Goal: Information Seeking & Learning: Learn about a topic

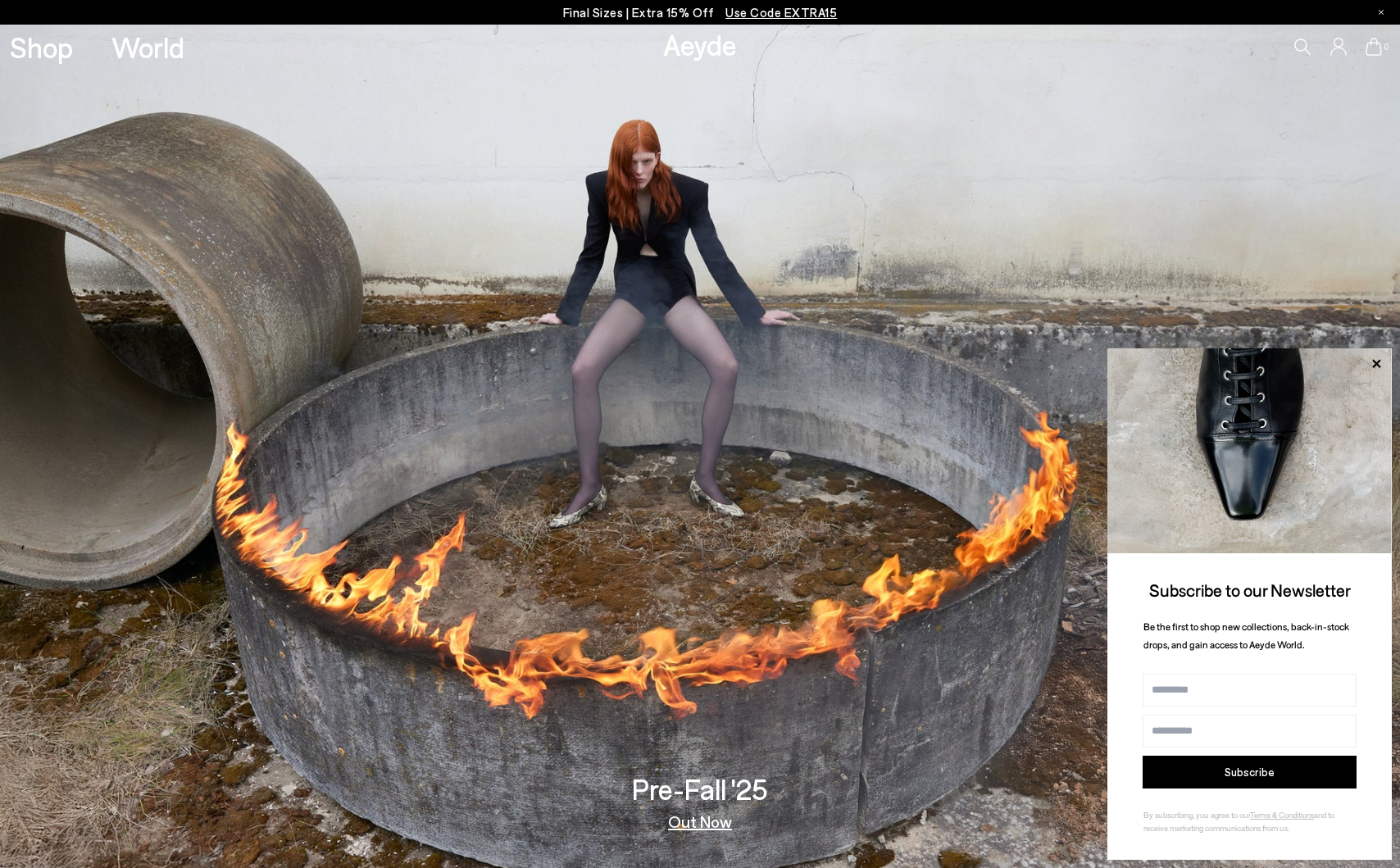
click at [749, 17] on span "Use Code EXTRA15" at bounding box center [781, 12] width 111 height 15
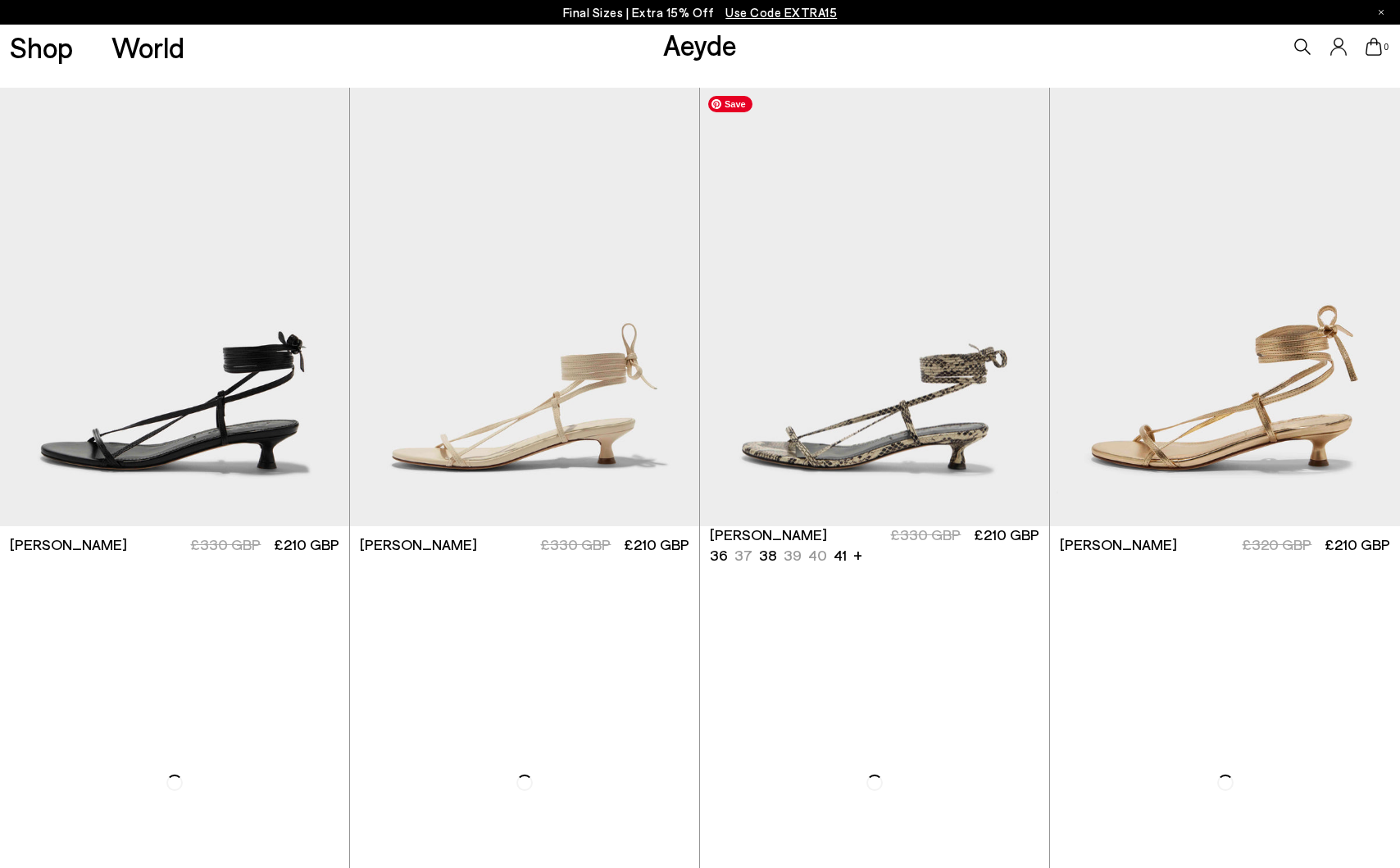
scroll to position [453, 0]
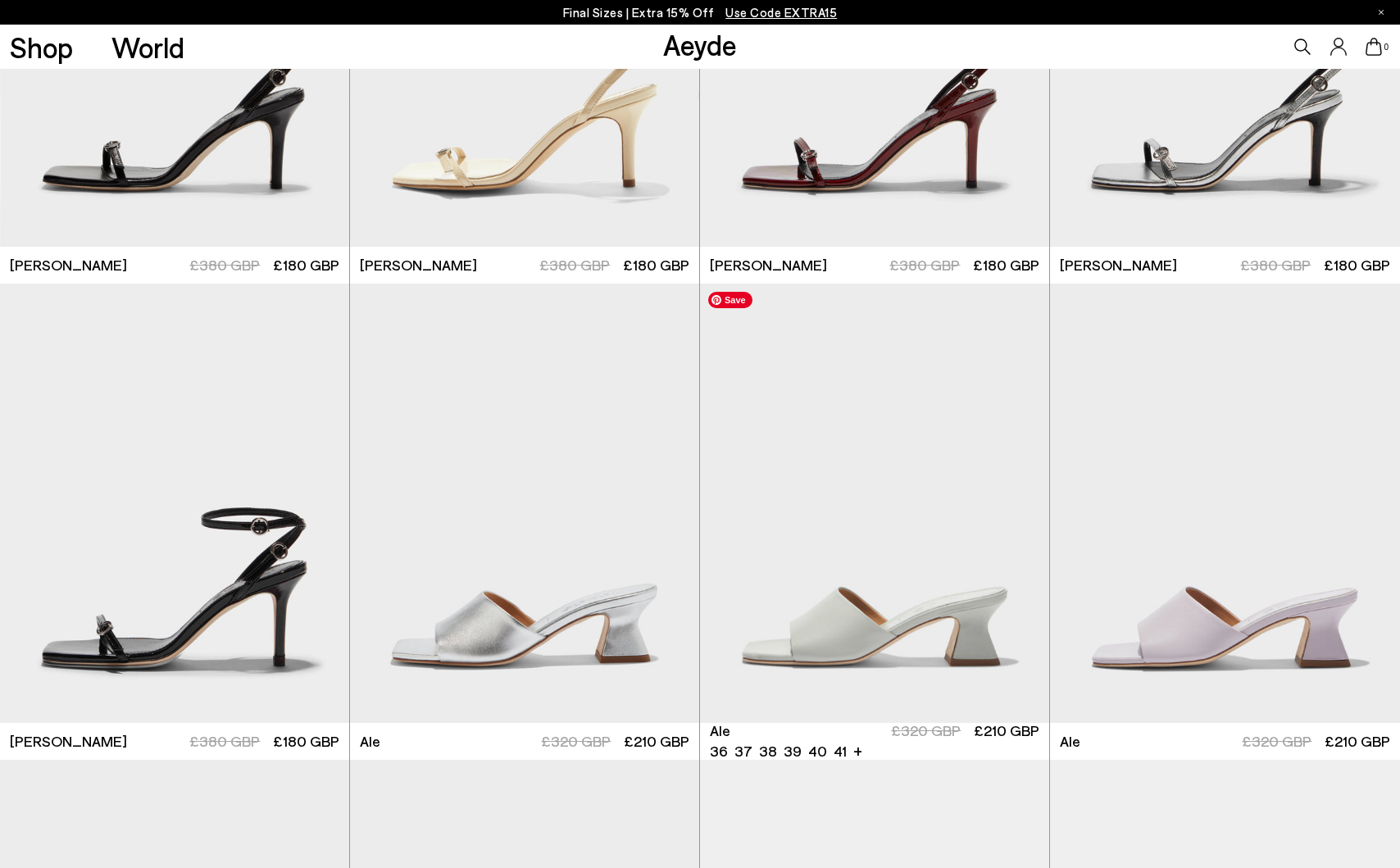
scroll to position [3526, 0]
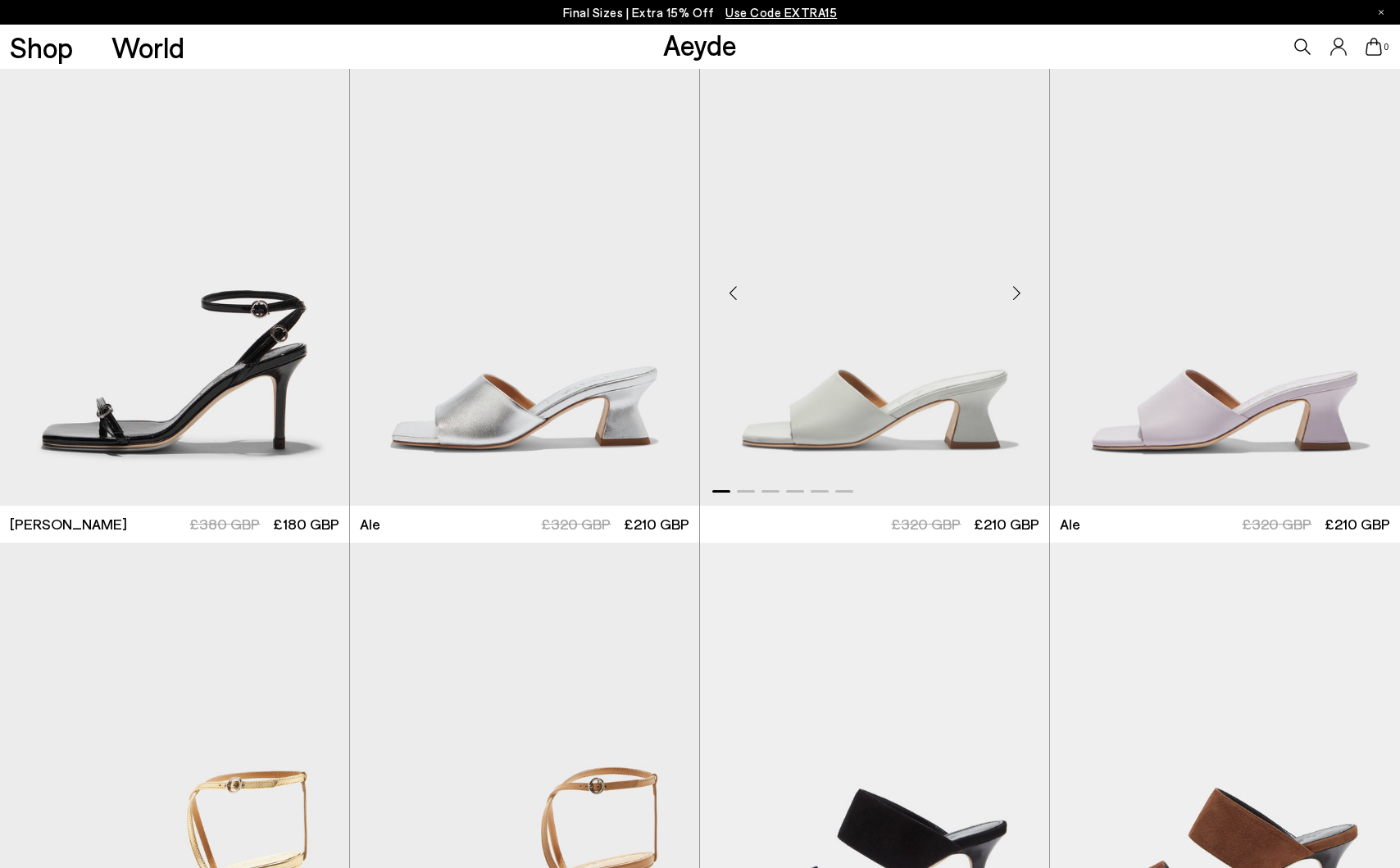
scroll to position [4881, 0]
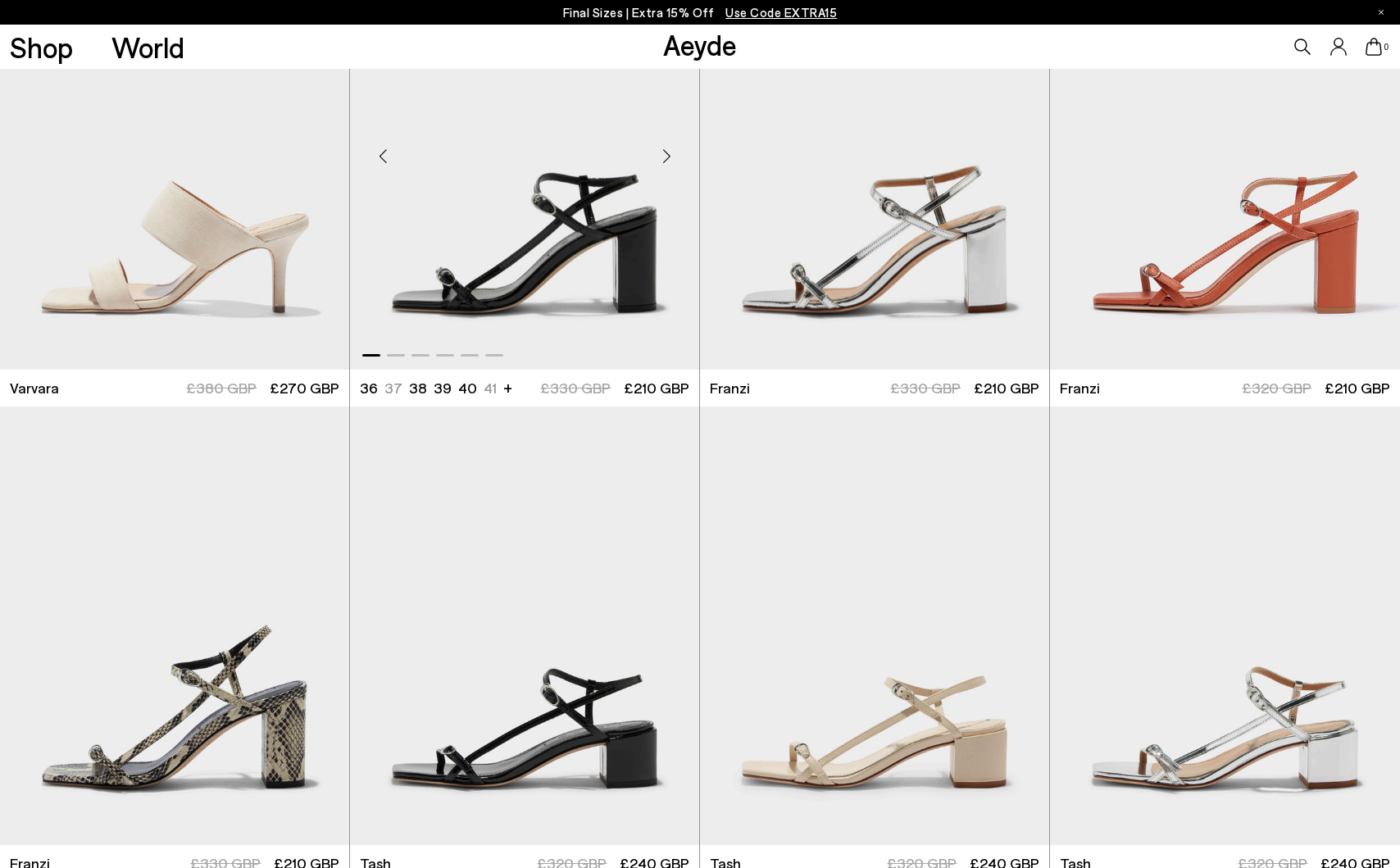
click at [666, 159] on div "Next slide" at bounding box center [666, 156] width 49 height 49
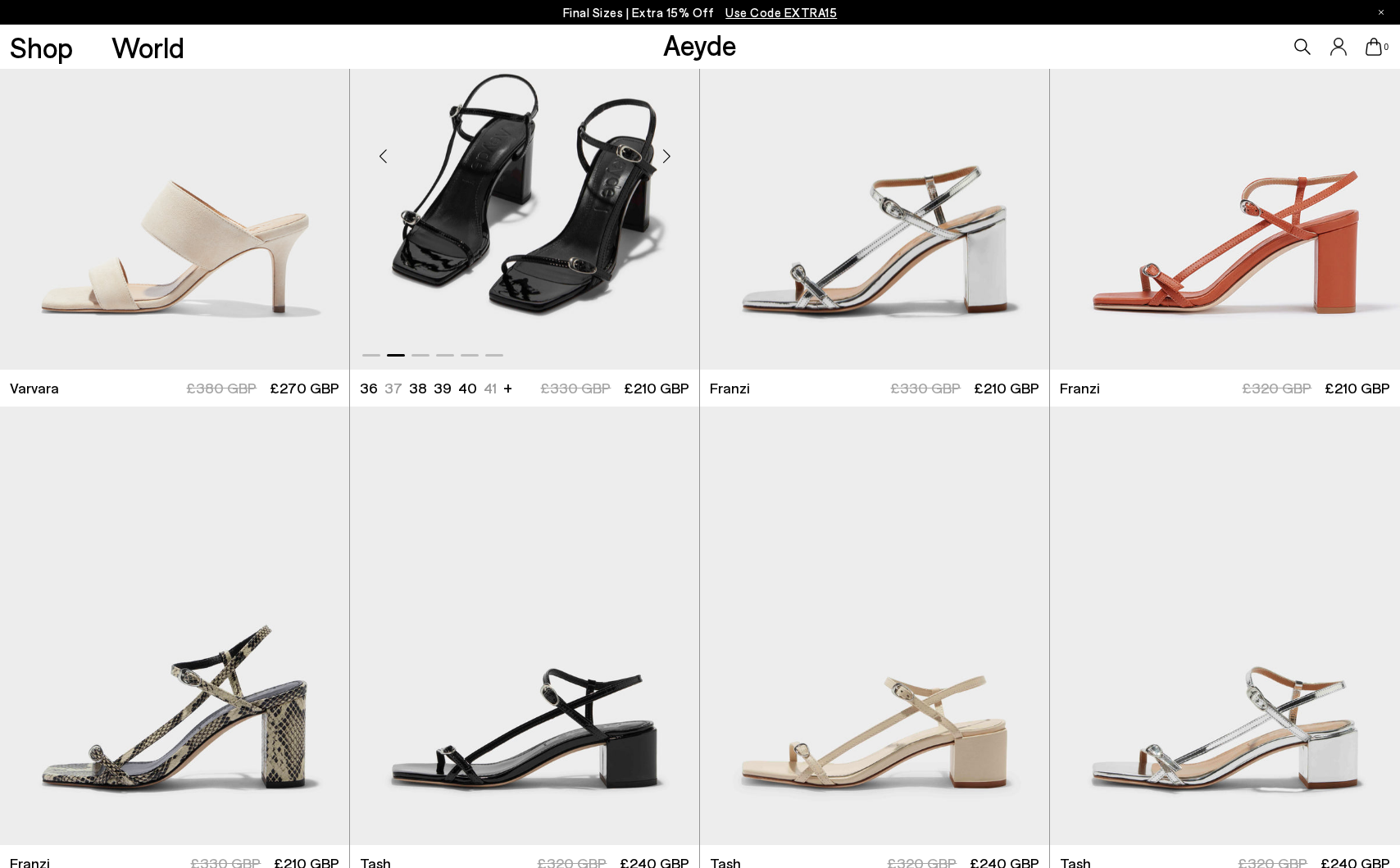
click at [666, 158] on div "Next slide" at bounding box center [666, 156] width 49 height 49
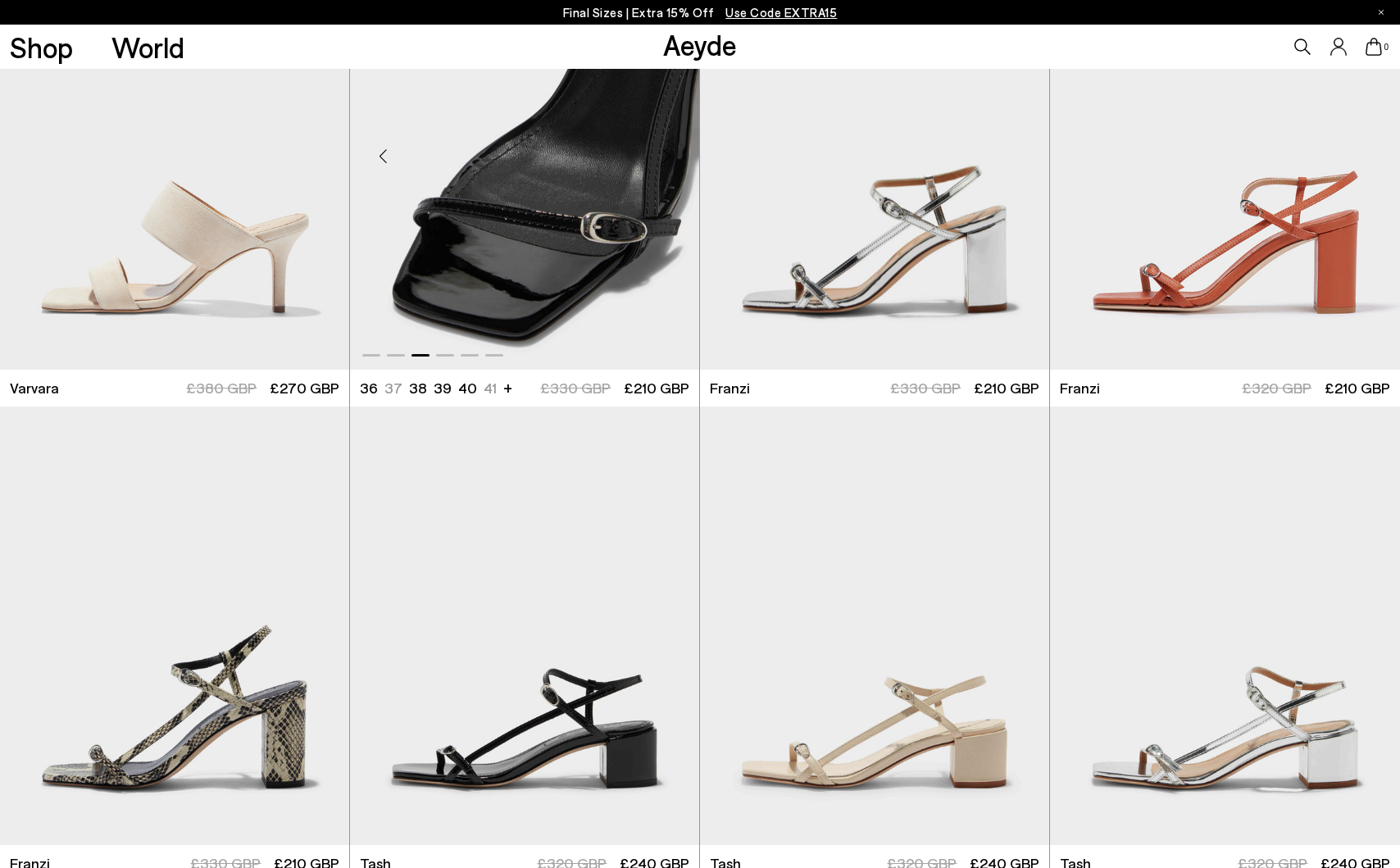
click at [666, 158] on div "Next slide" at bounding box center [666, 156] width 49 height 49
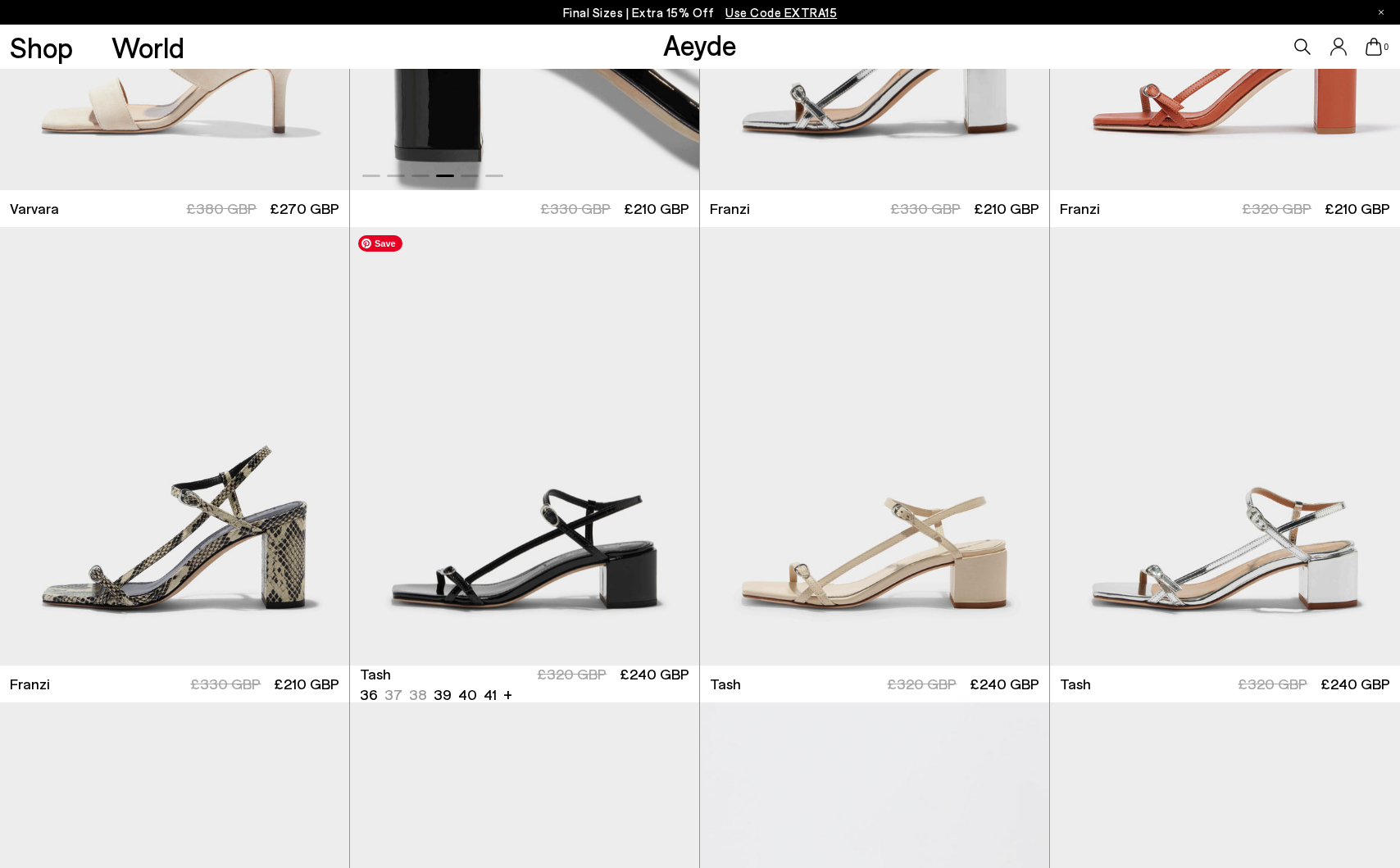
scroll to position [5446, 0]
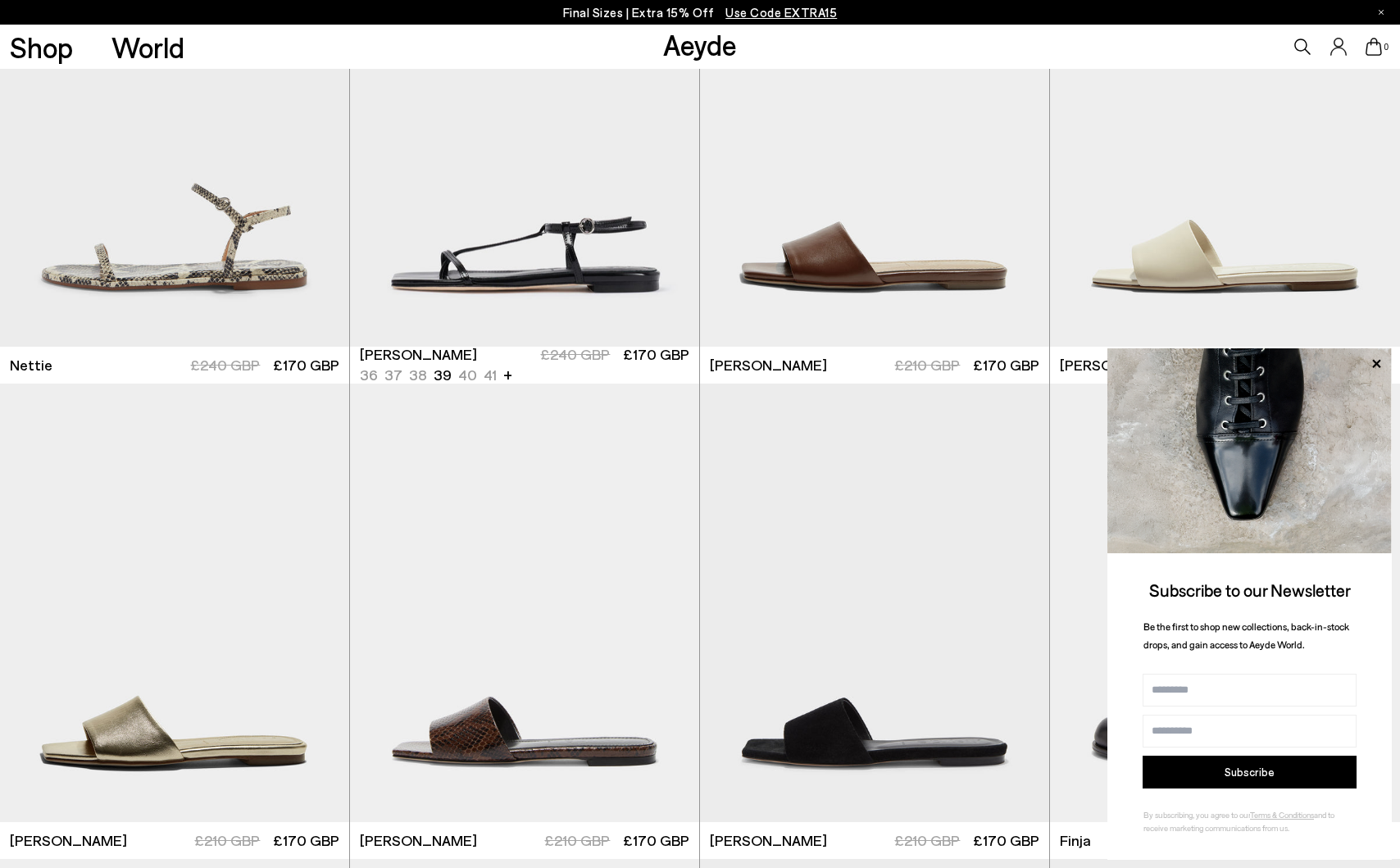
scroll to position [8714, 0]
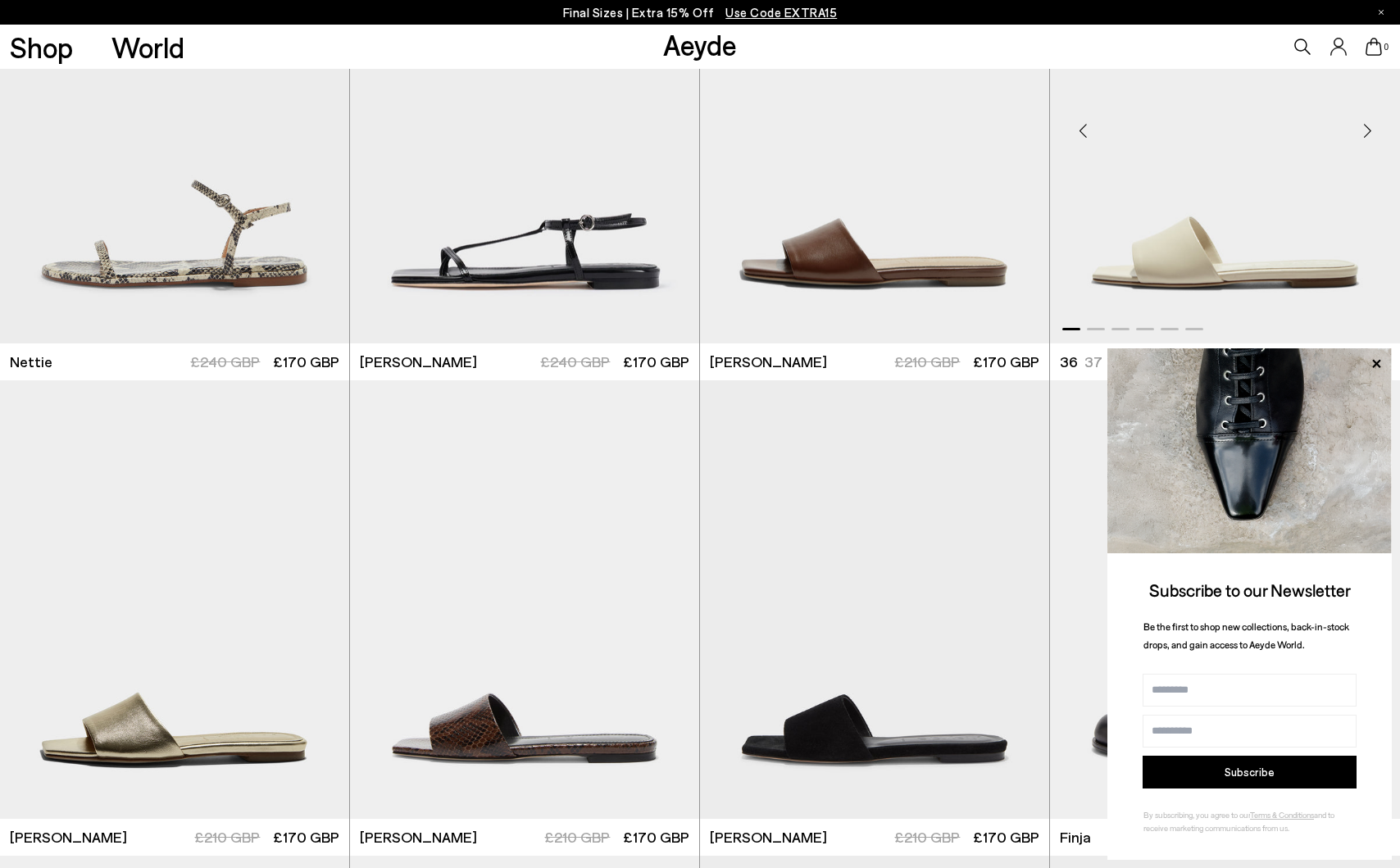
click at [1232, 97] on img "1 / 6" at bounding box center [1224, 124] width 350 height 439
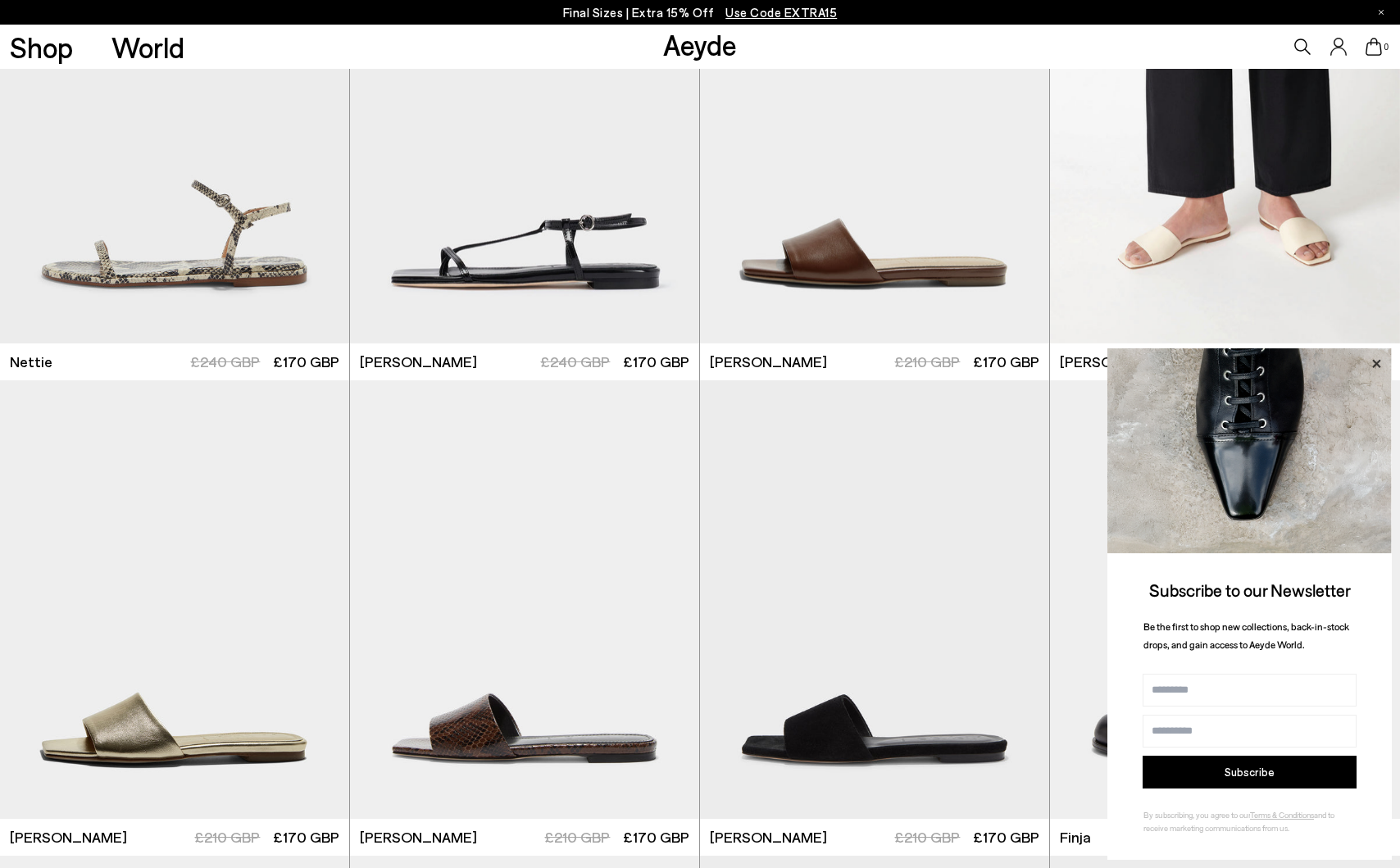
click at [1378, 366] on icon at bounding box center [1375, 363] width 8 height 8
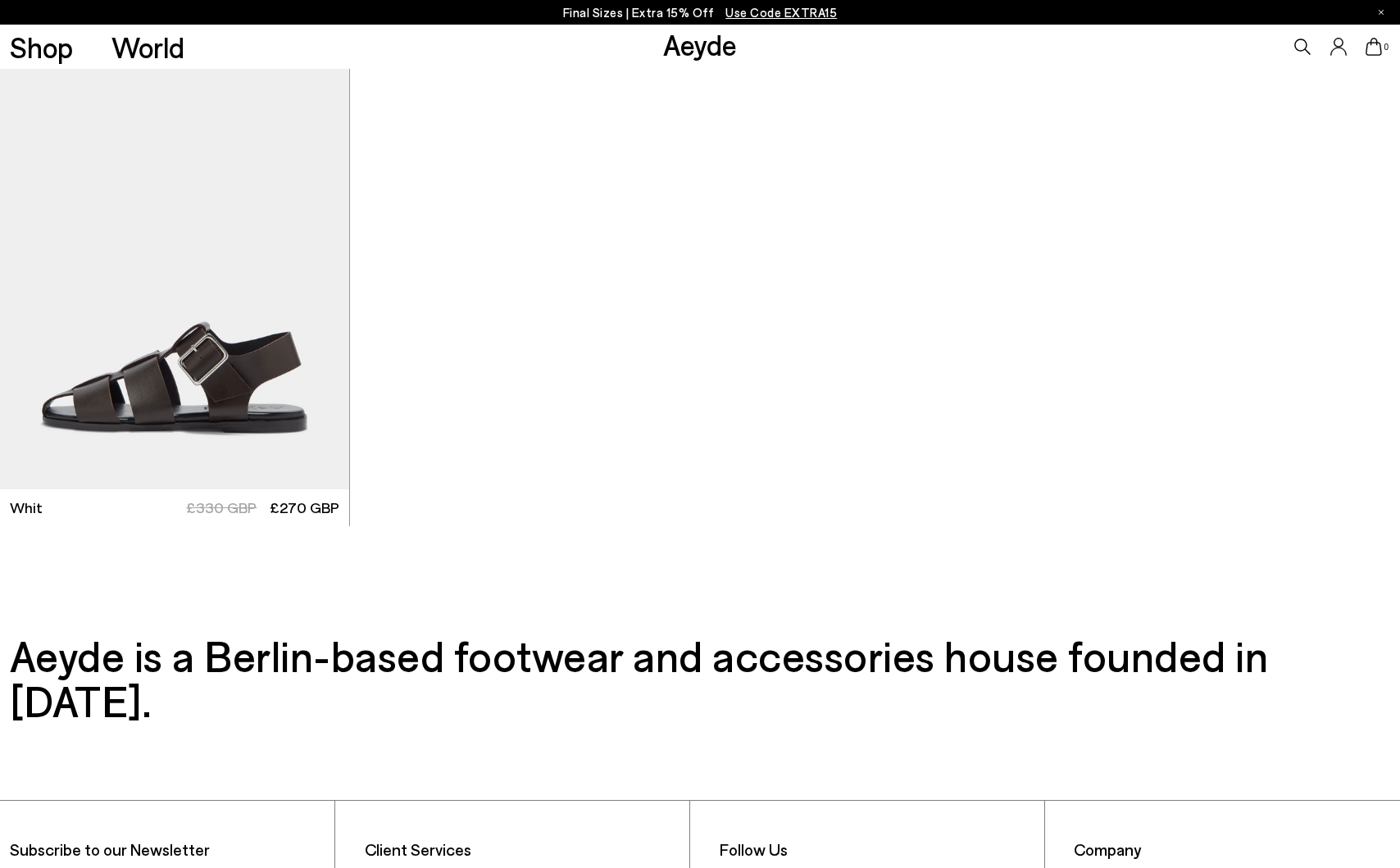
scroll to position [11529, 0]
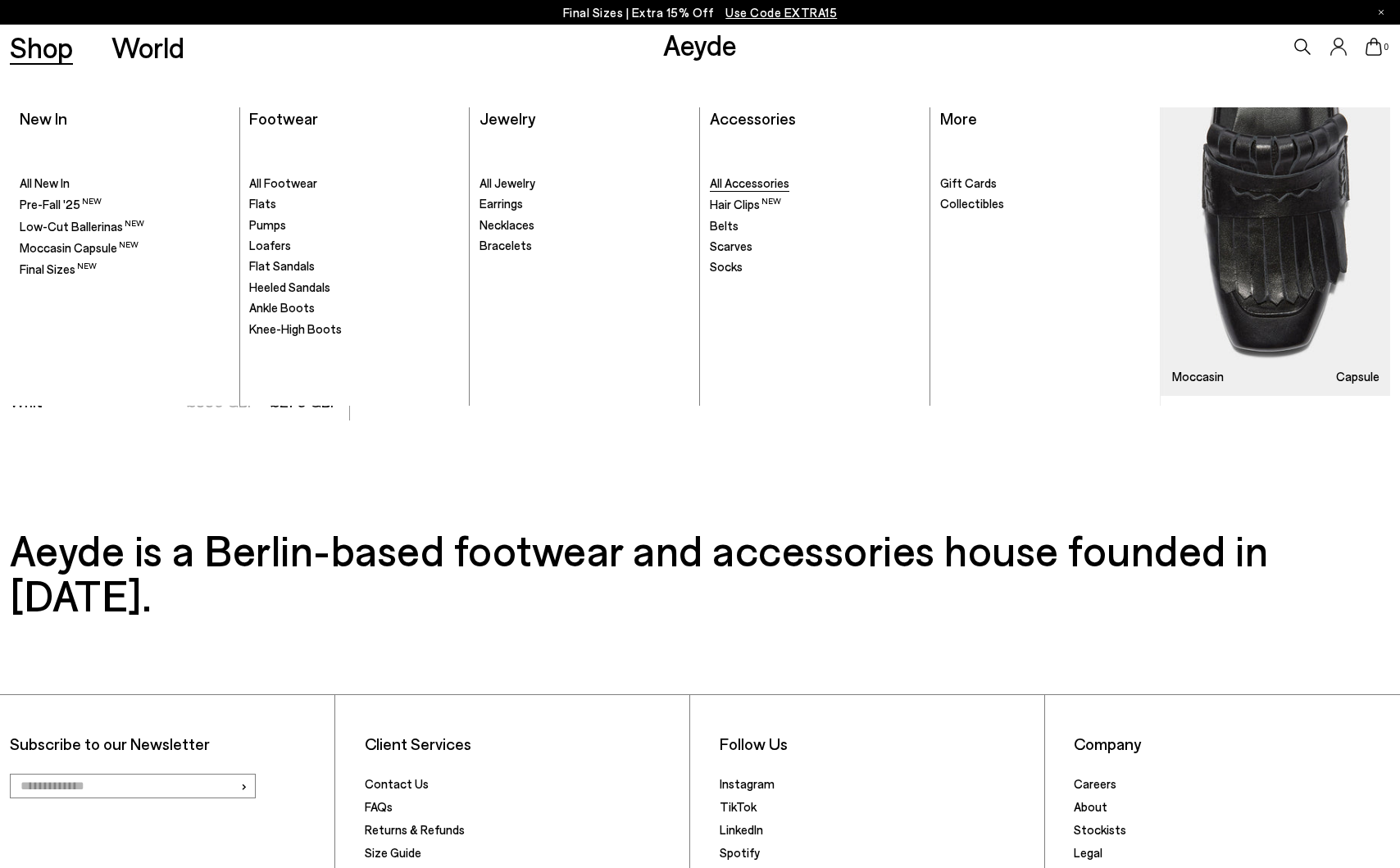
click at [774, 188] on span "All Accessories" at bounding box center [749, 183] width 79 height 15
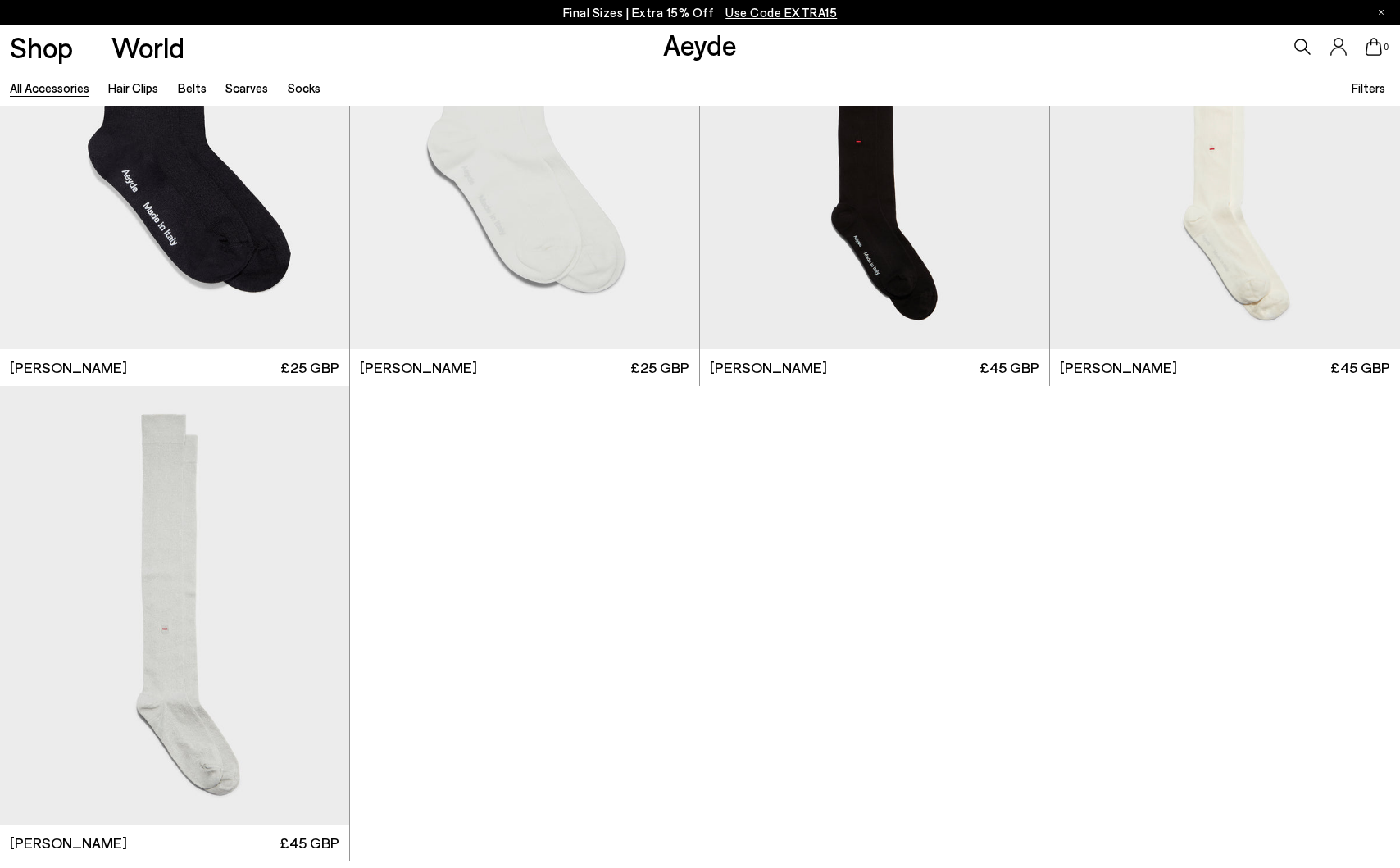
scroll to position [5529, 0]
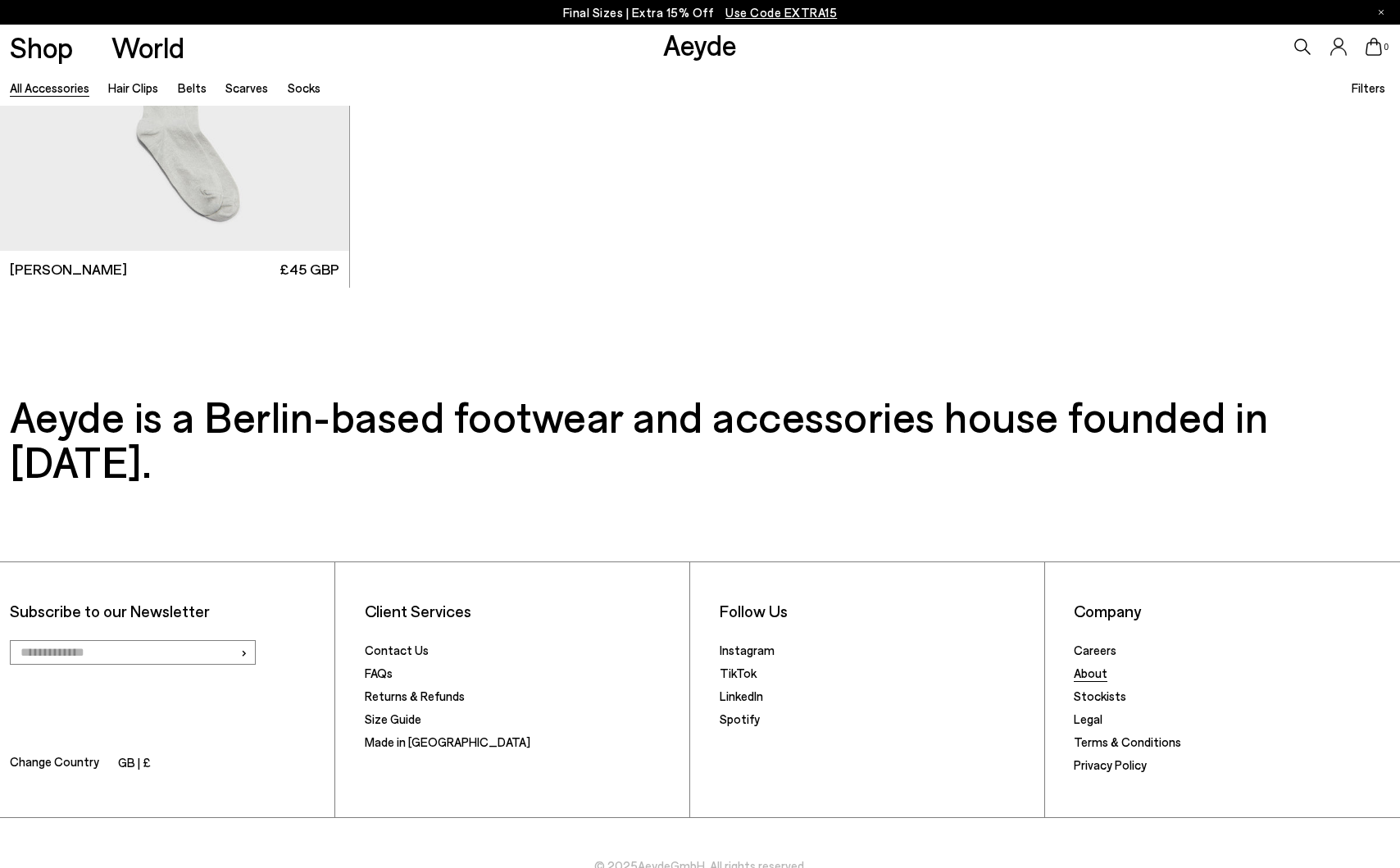
click at [1095, 666] on link "About" at bounding box center [1090, 673] width 34 height 15
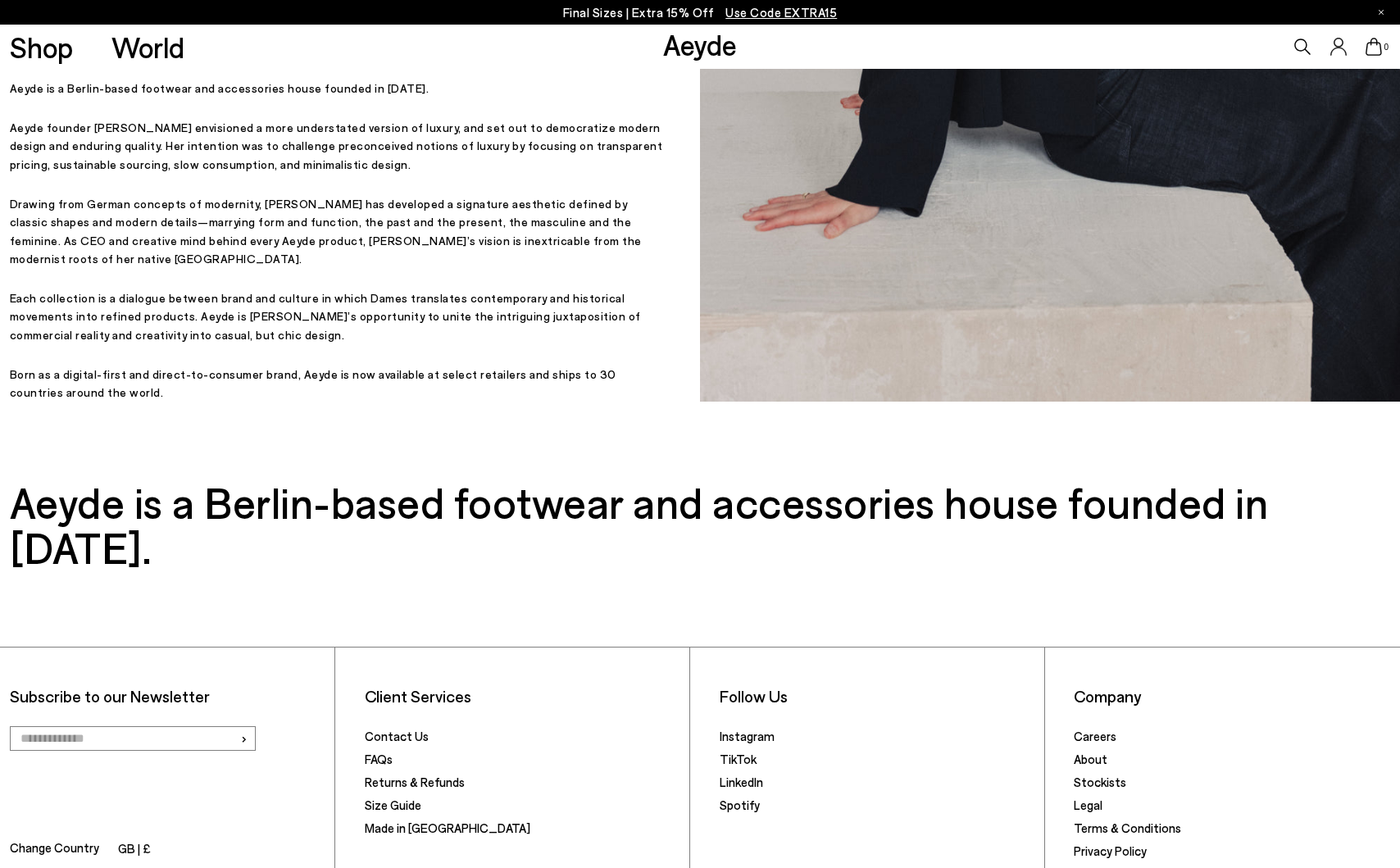
scroll to position [662, 0]
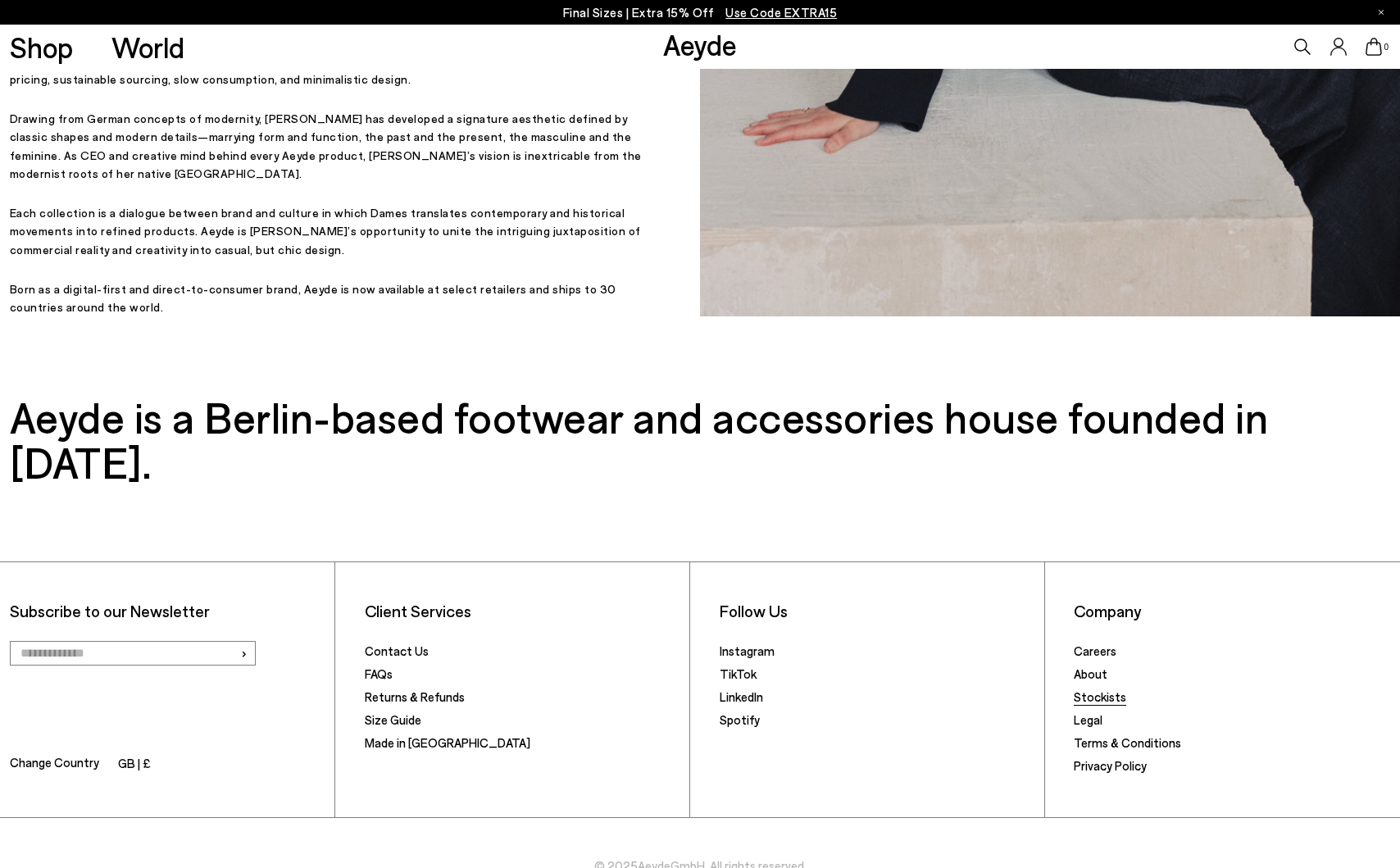
click at [1104, 690] on link "Stockists" at bounding box center [1099, 697] width 52 height 15
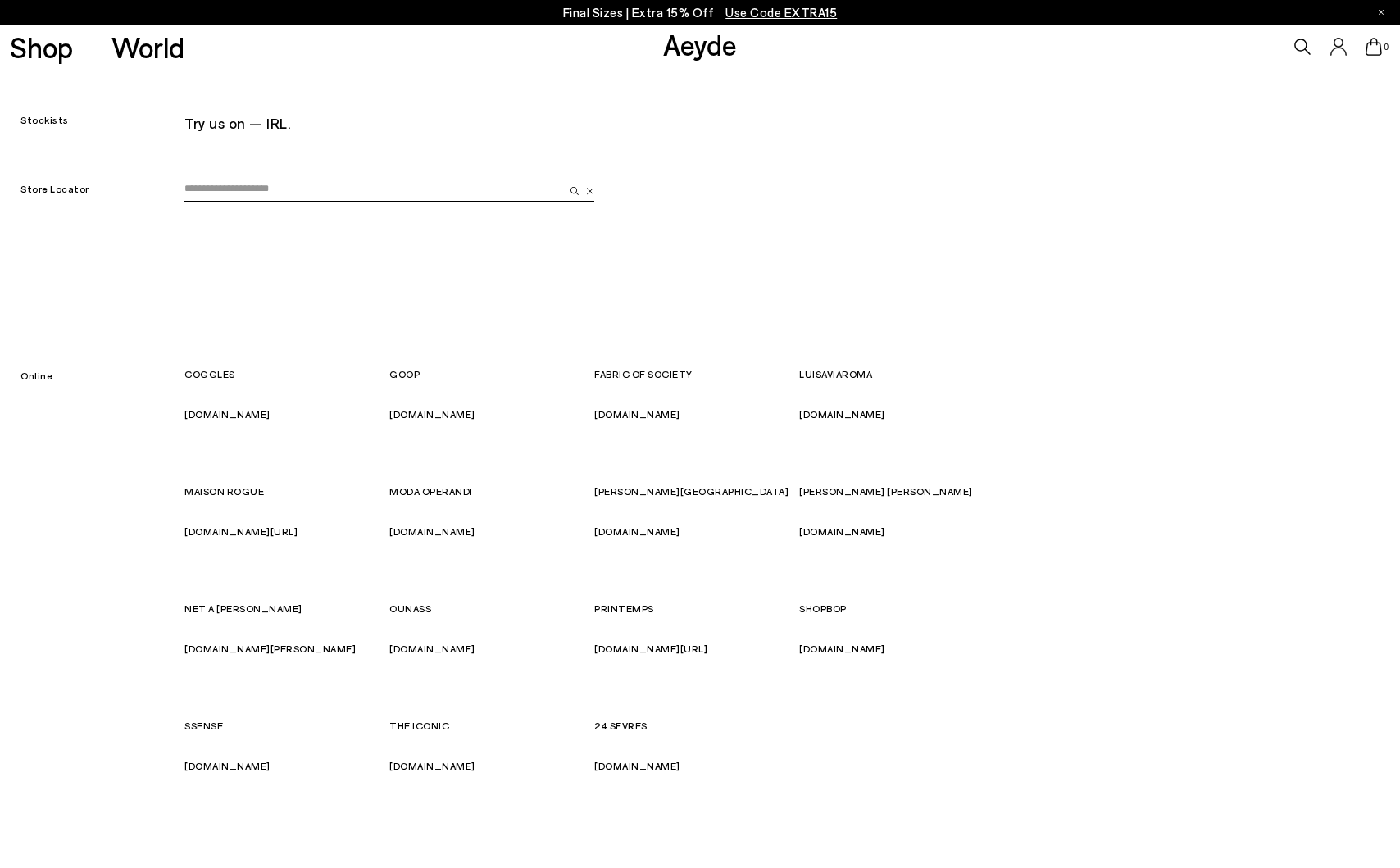
click at [371, 100] on div "Try us on — IRL." at bounding box center [594, 103] width 820 height 69
click at [339, 195] on input "email" at bounding box center [374, 190] width 380 height 25
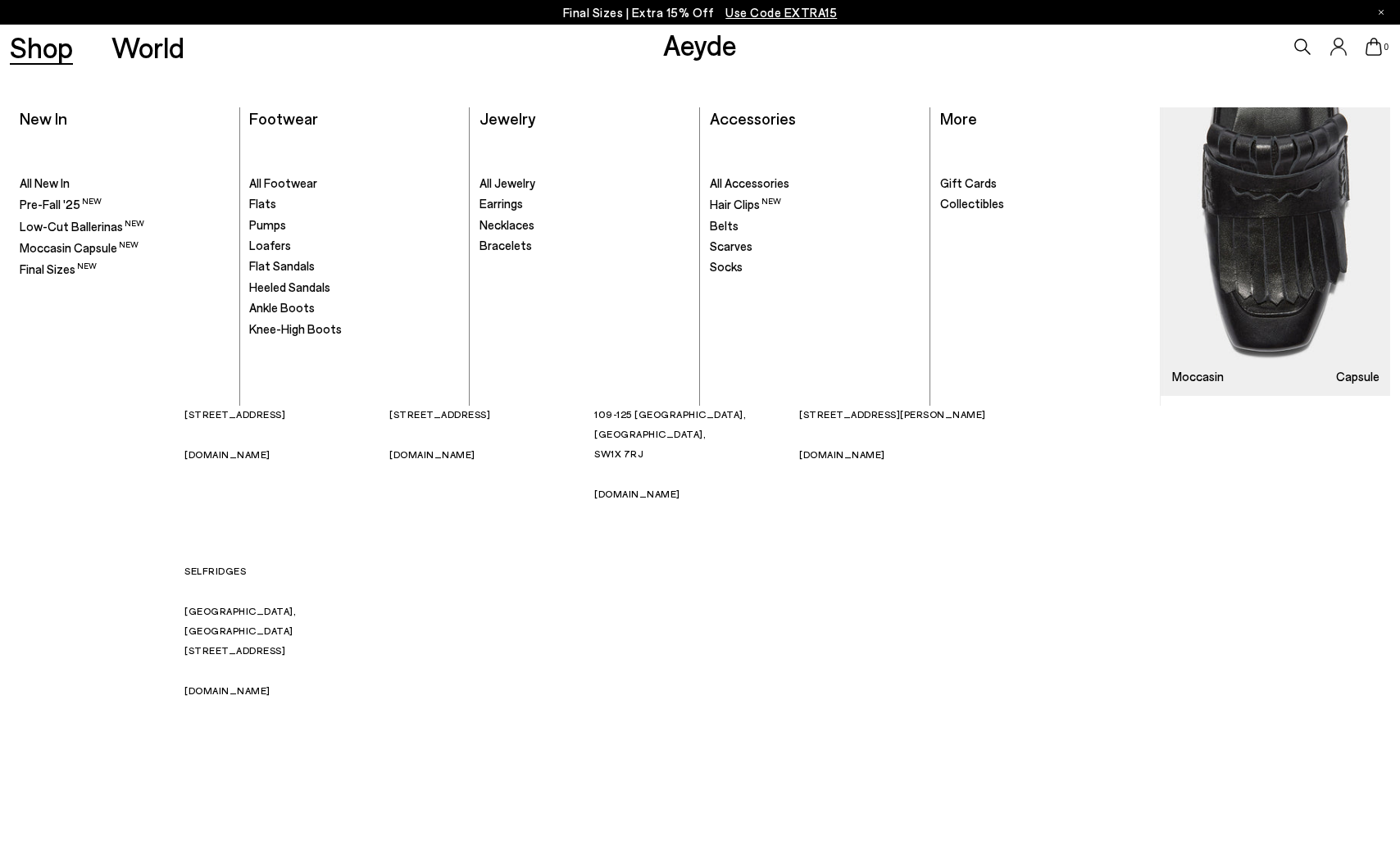
type input "******"
click at [64, 49] on link "Shop" at bounding box center [41, 47] width 63 height 28
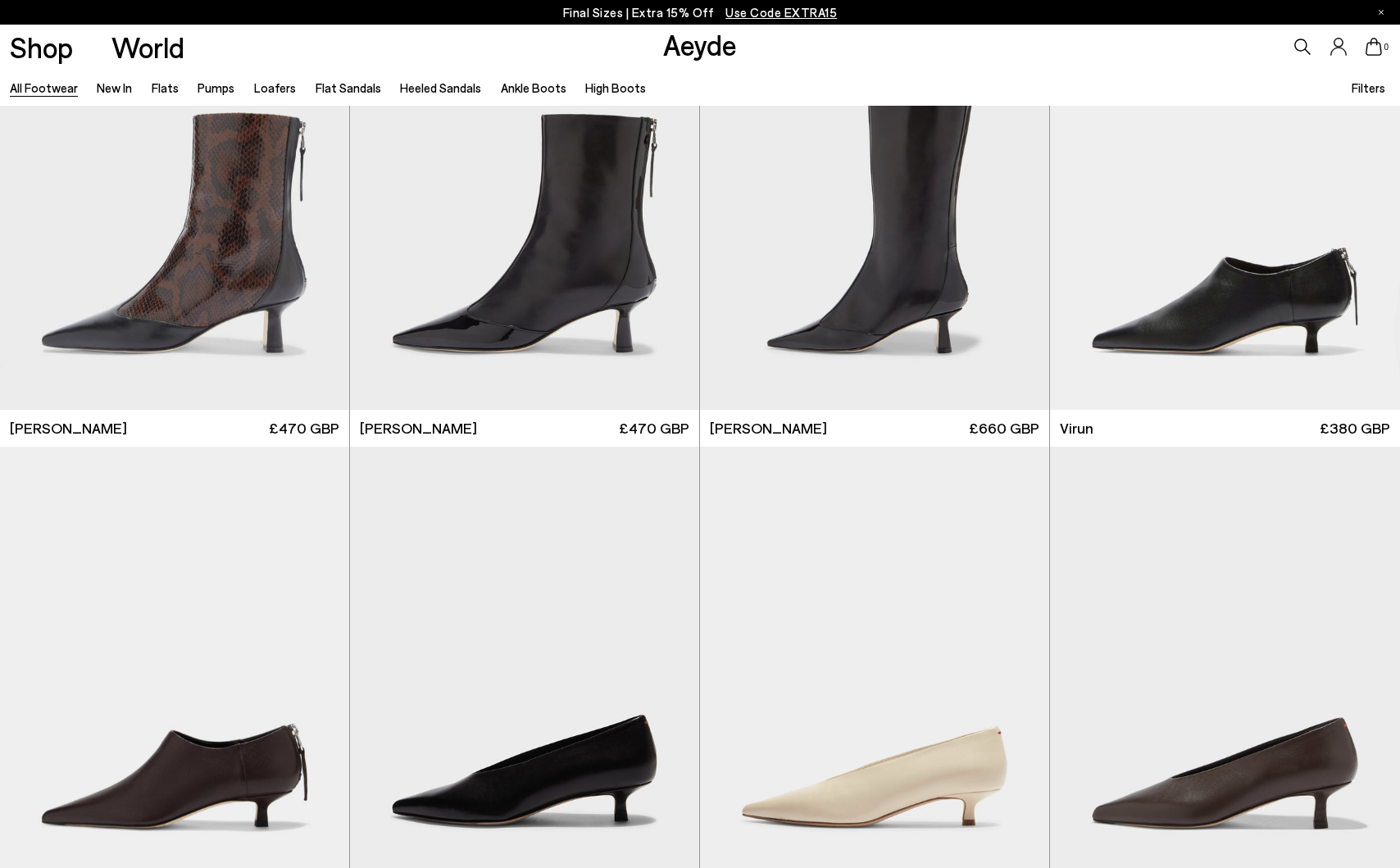
scroll to position [6344, 0]
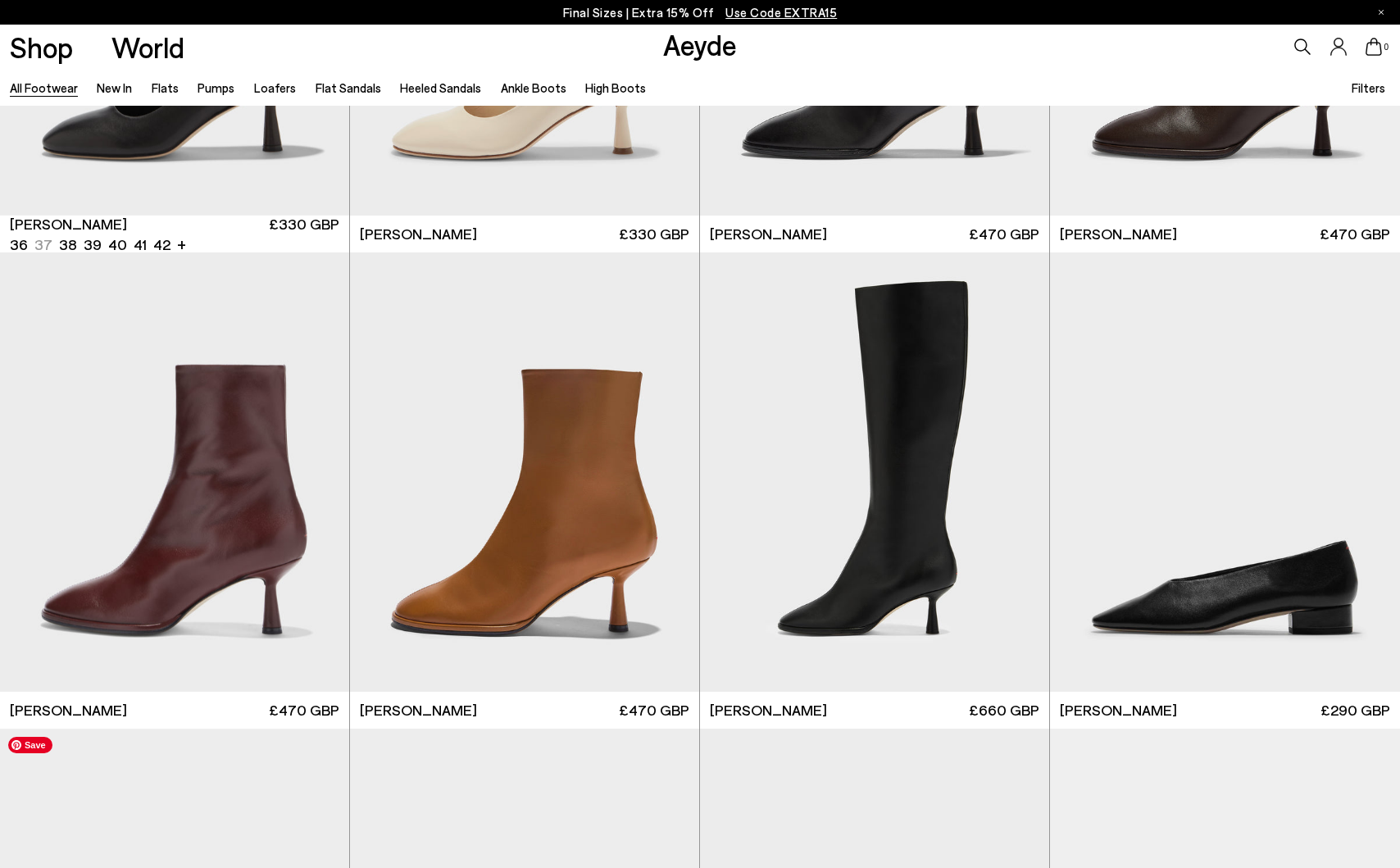
scroll to position [9966, 0]
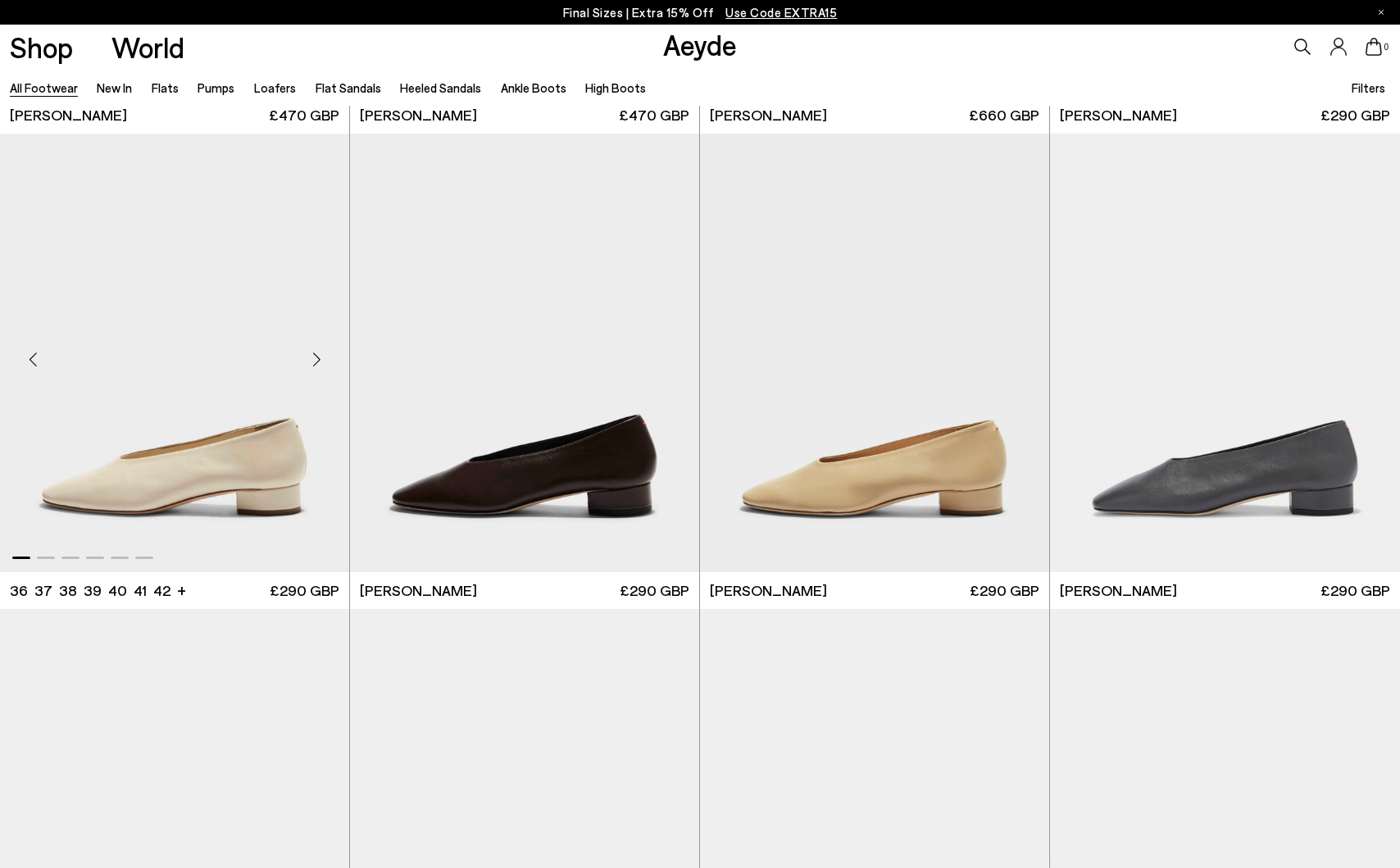
click at [317, 364] on div "Next slide" at bounding box center [317, 360] width 49 height 49
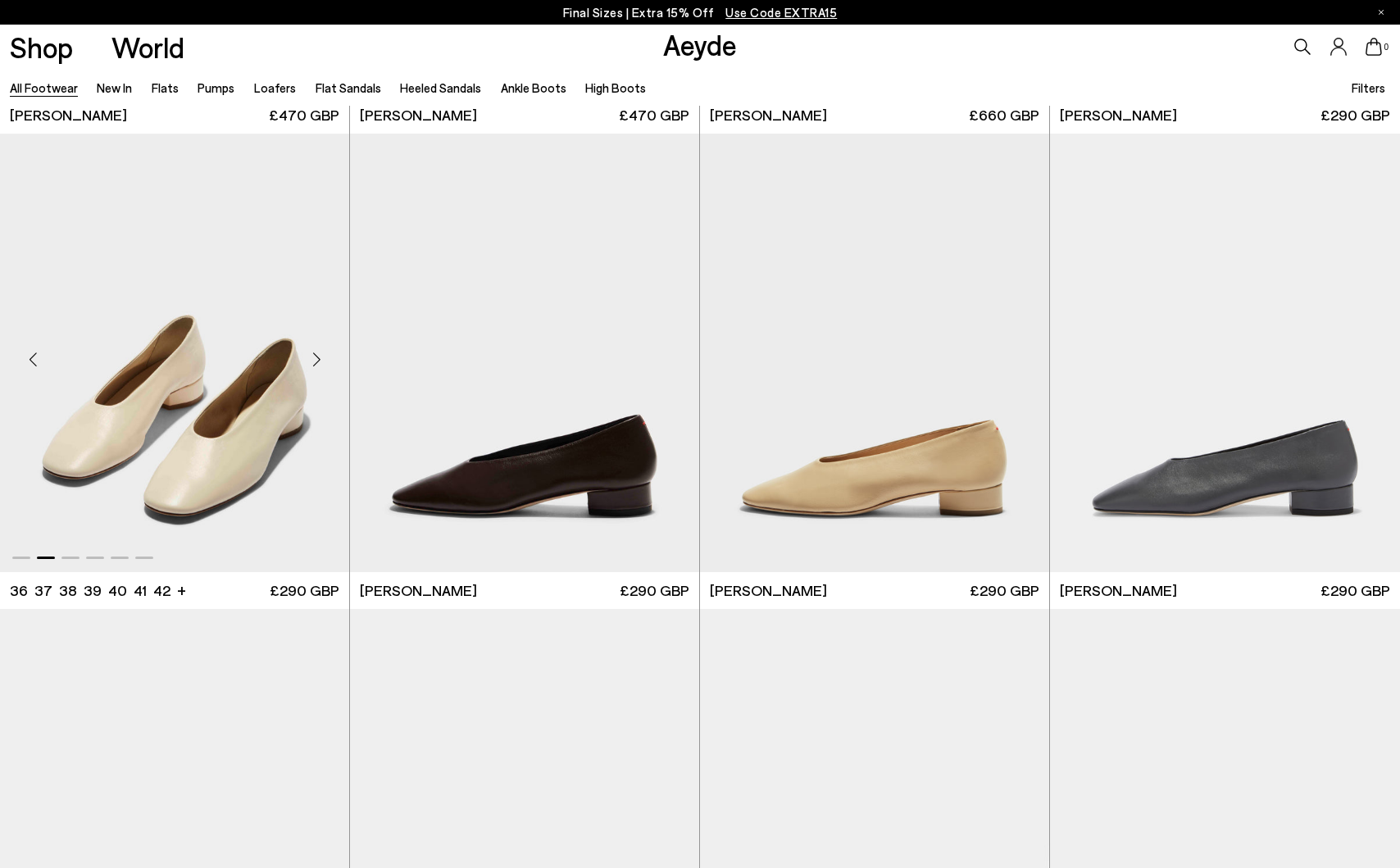
click at [318, 362] on div "Next slide" at bounding box center [317, 360] width 49 height 49
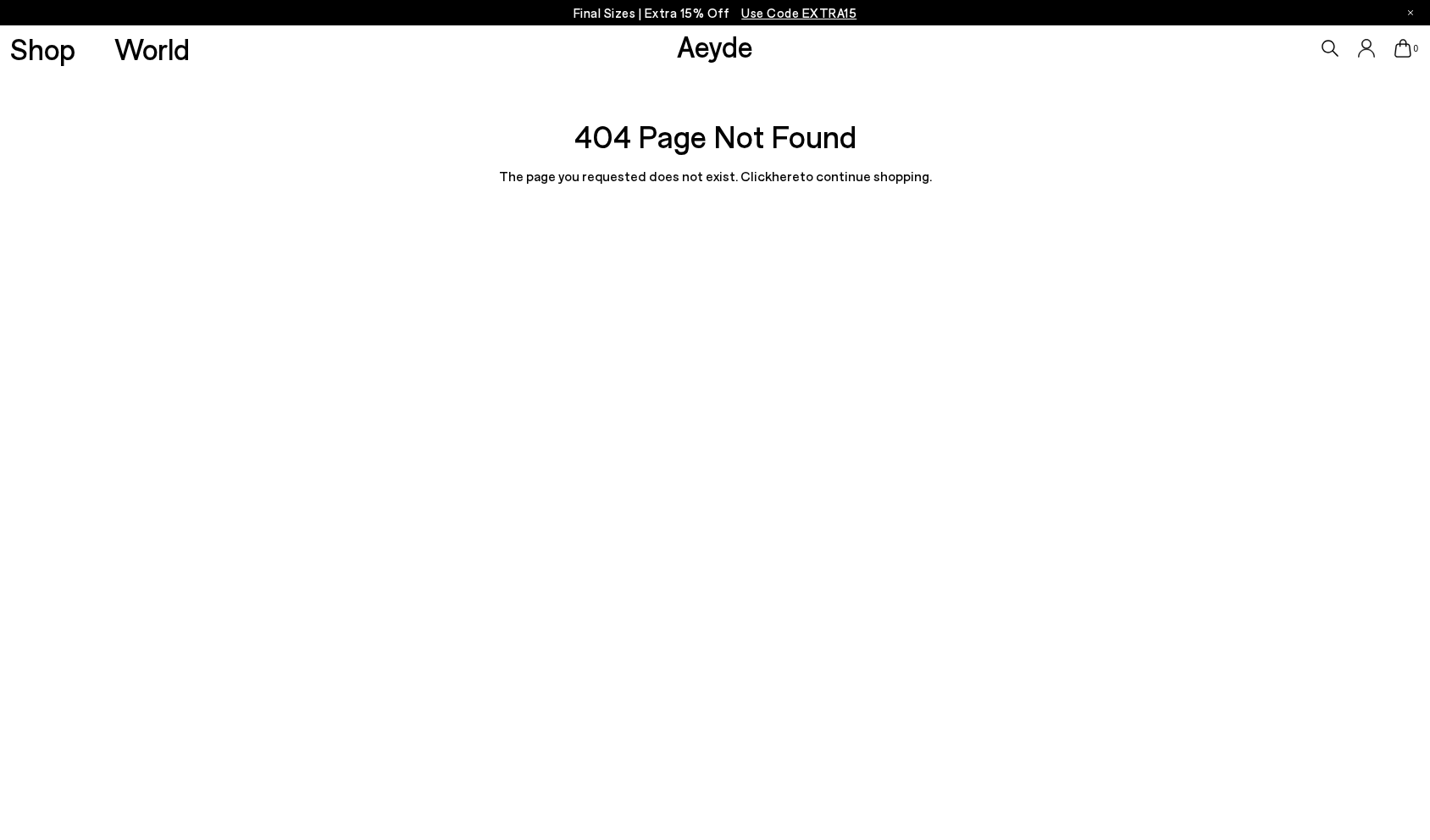
scroll to position [607, 0]
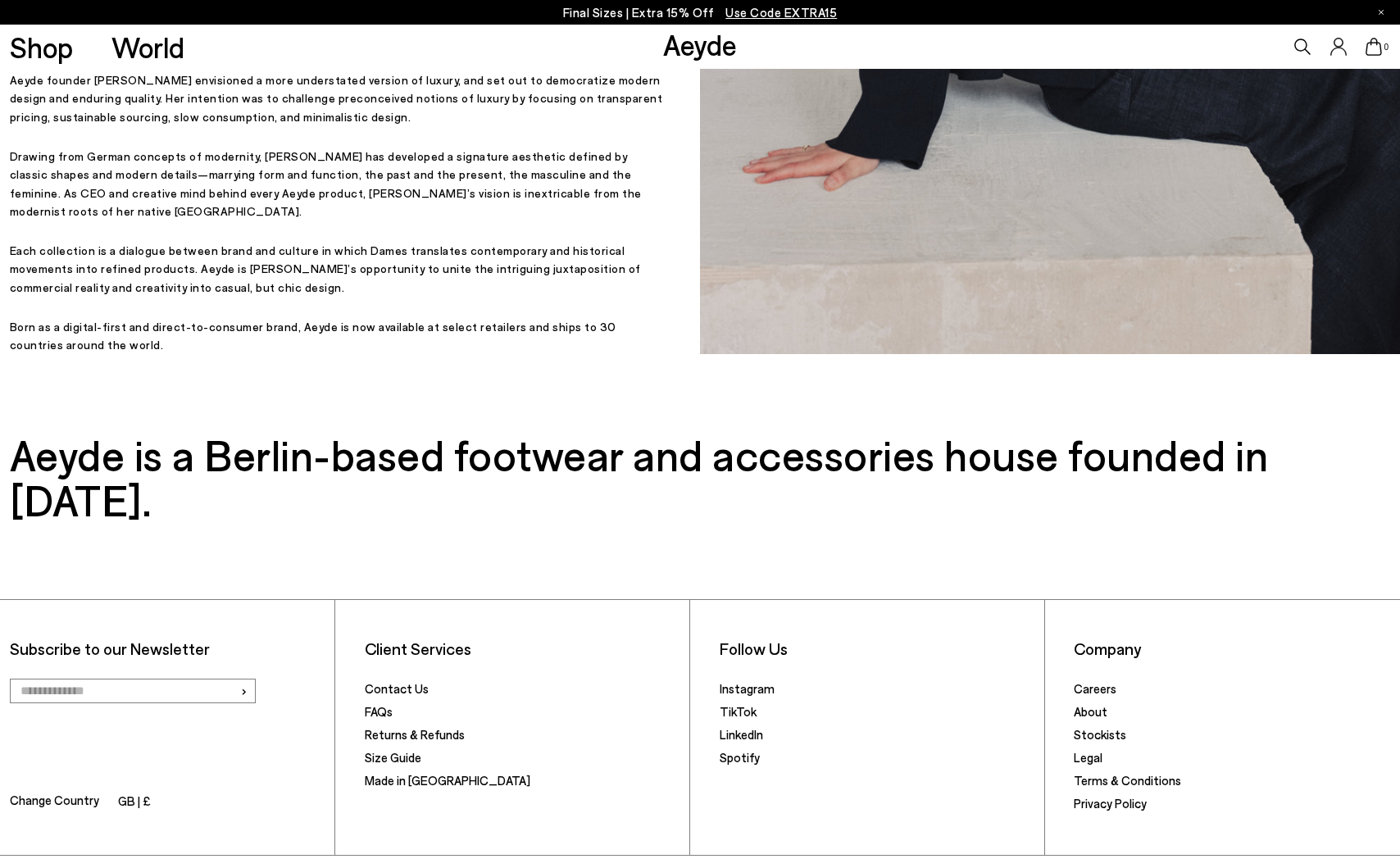
scroll to position [662, 0]
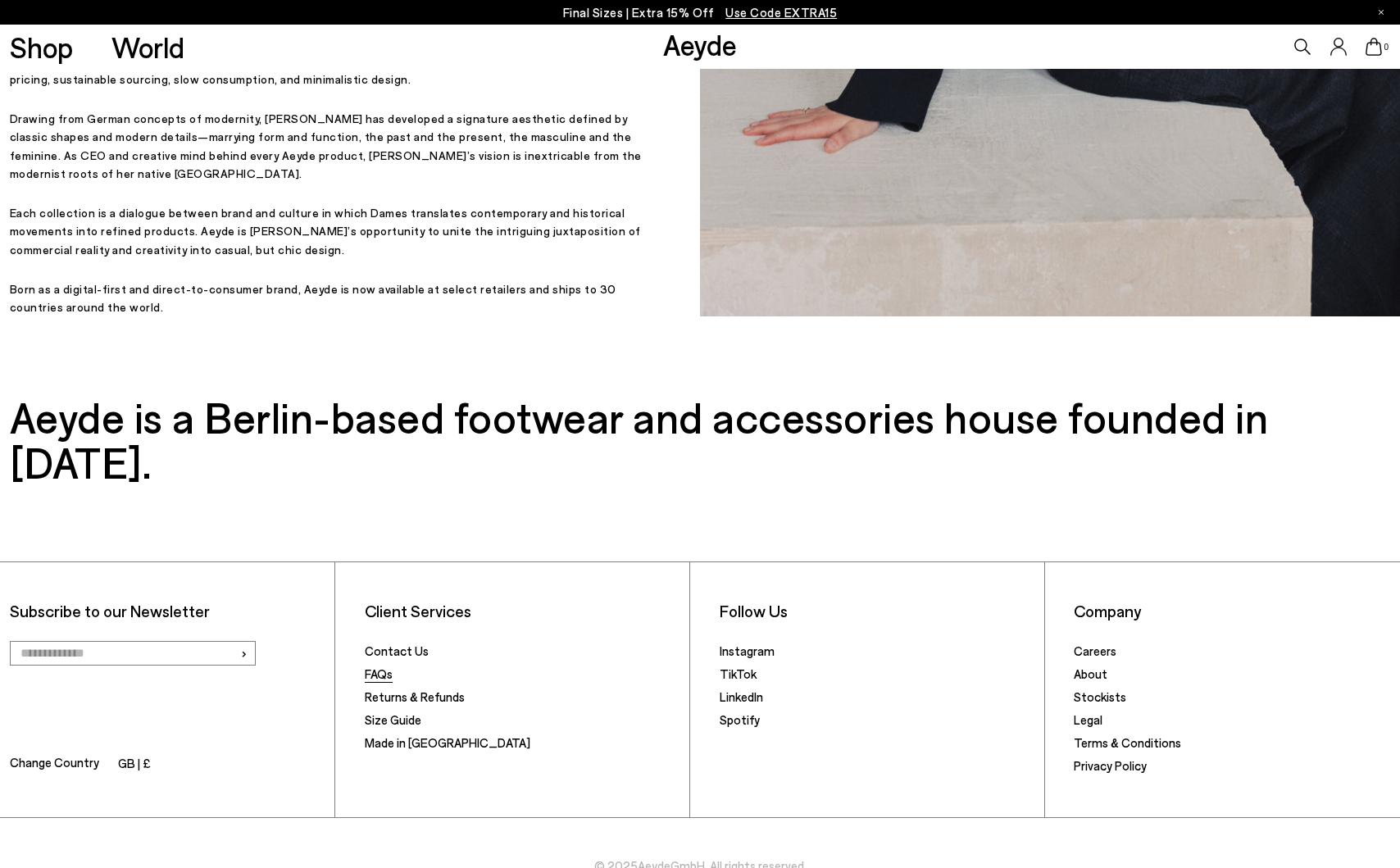
click at [387, 667] on link "FAQs" at bounding box center [379, 674] width 28 height 15
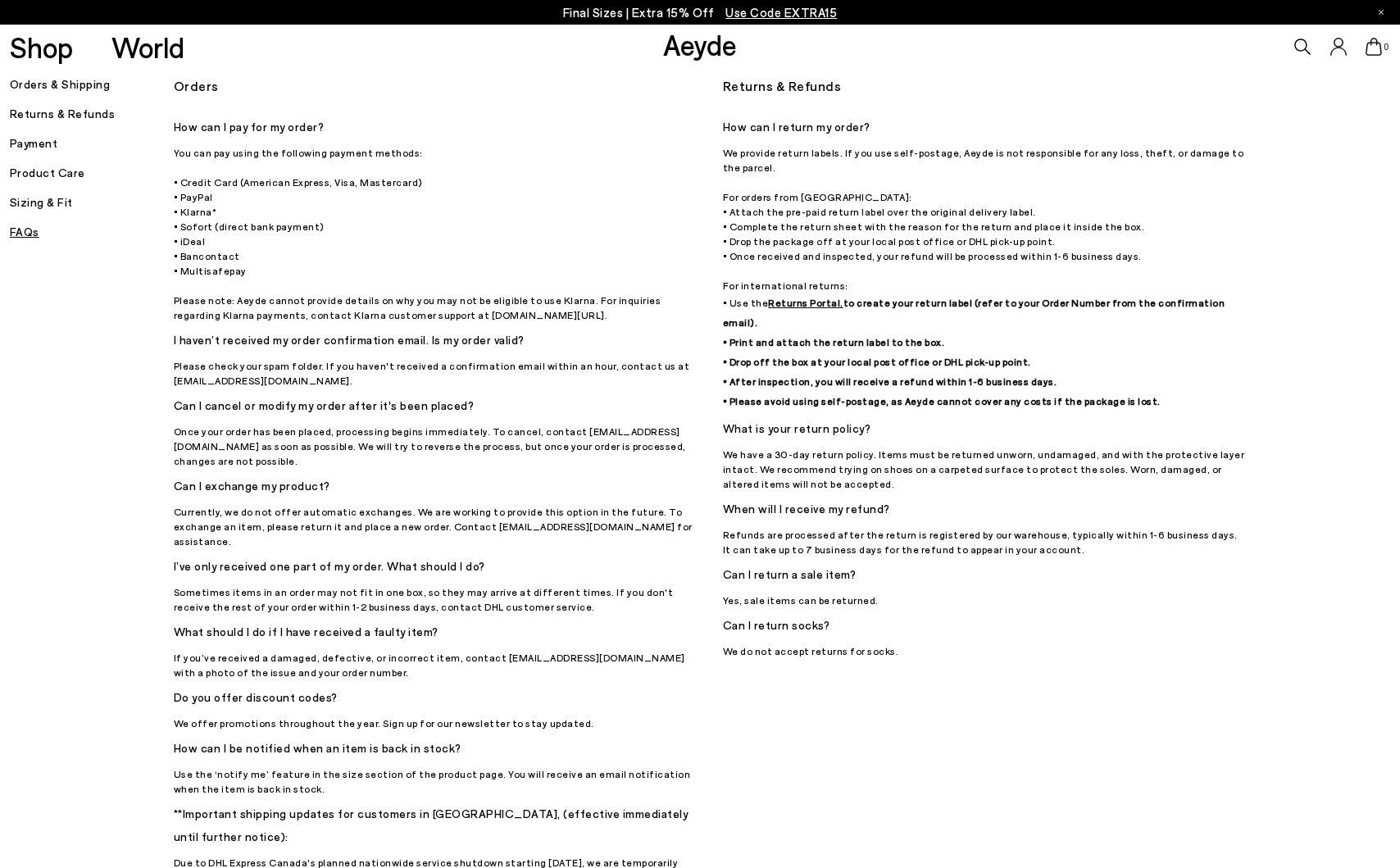
click at [55, 177] on h5 "Product Care" at bounding box center [92, 173] width 164 height 23
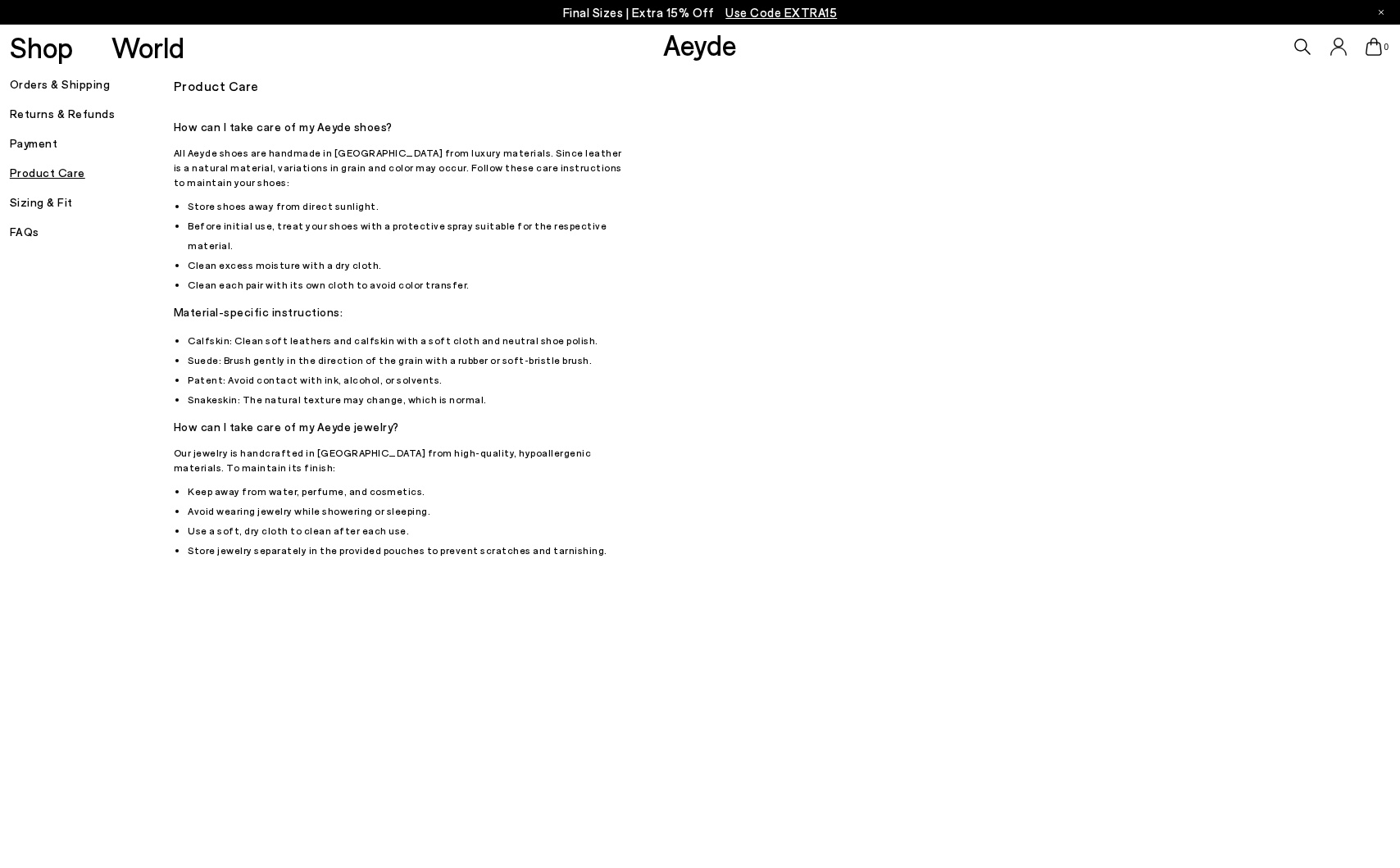
click at [27, 234] on h5 "FAQs" at bounding box center [92, 232] width 164 height 23
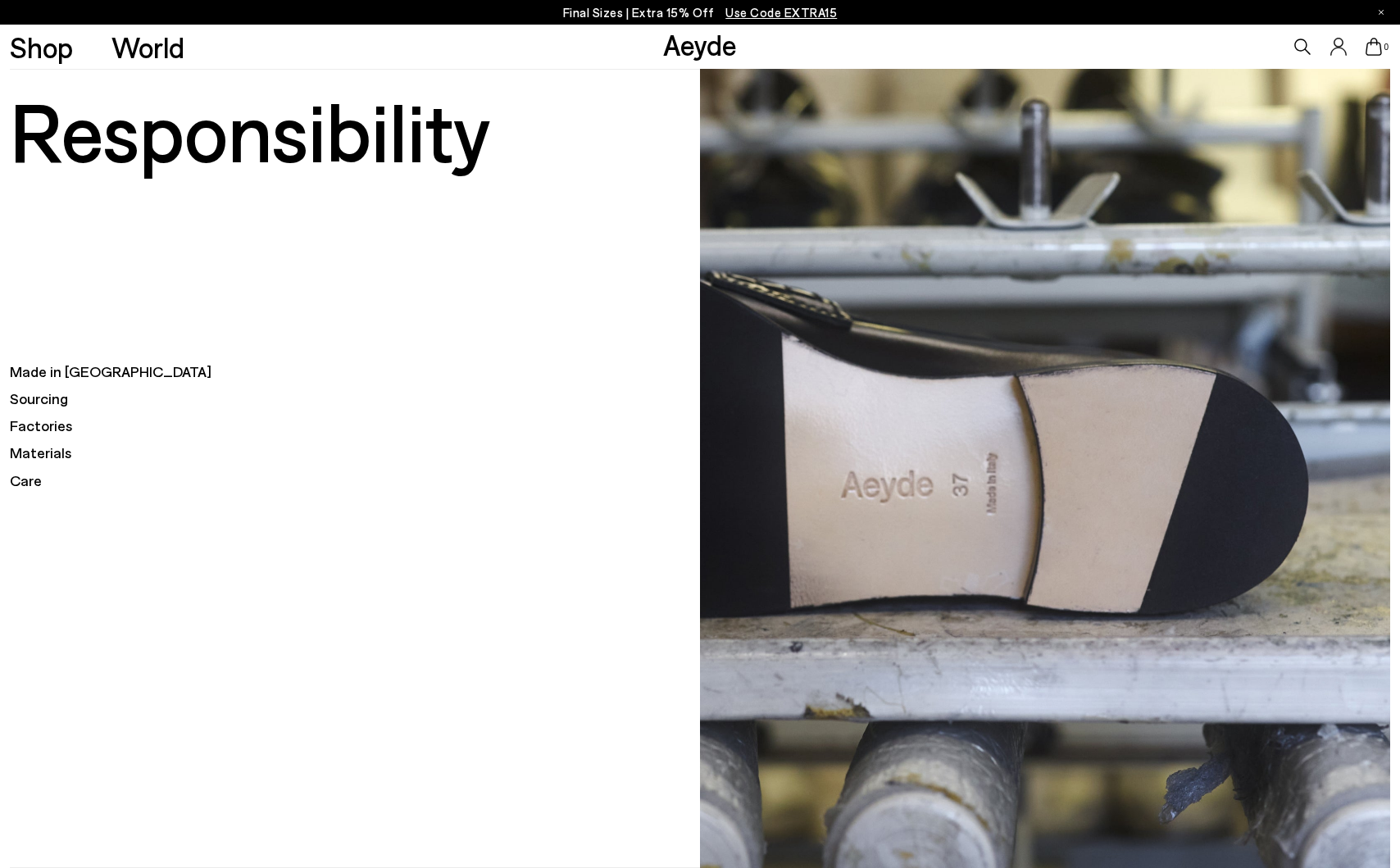
click at [41, 399] on h5 "Sourcing" at bounding box center [355, 398] width 690 height 20
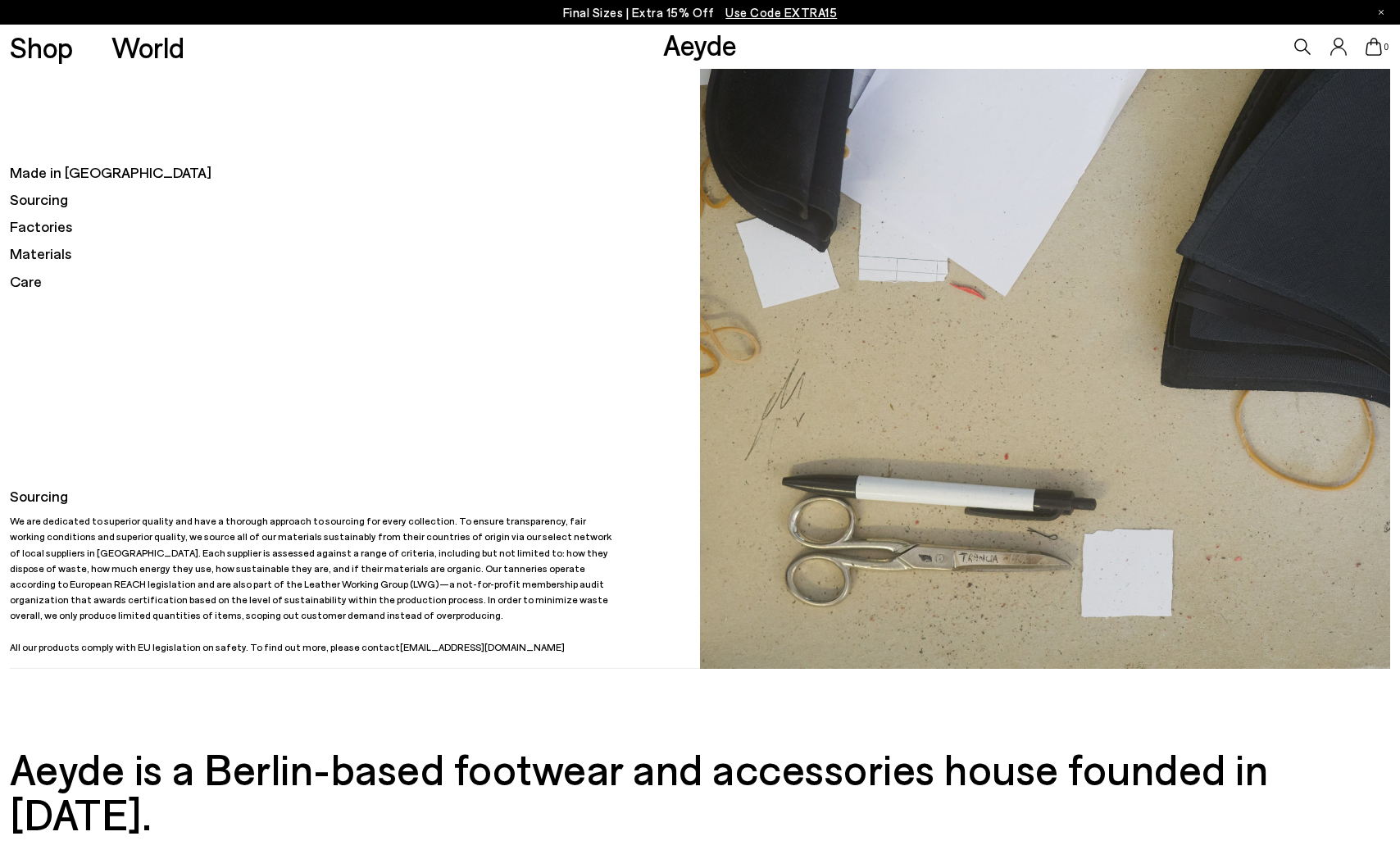
scroll to position [195, 0]
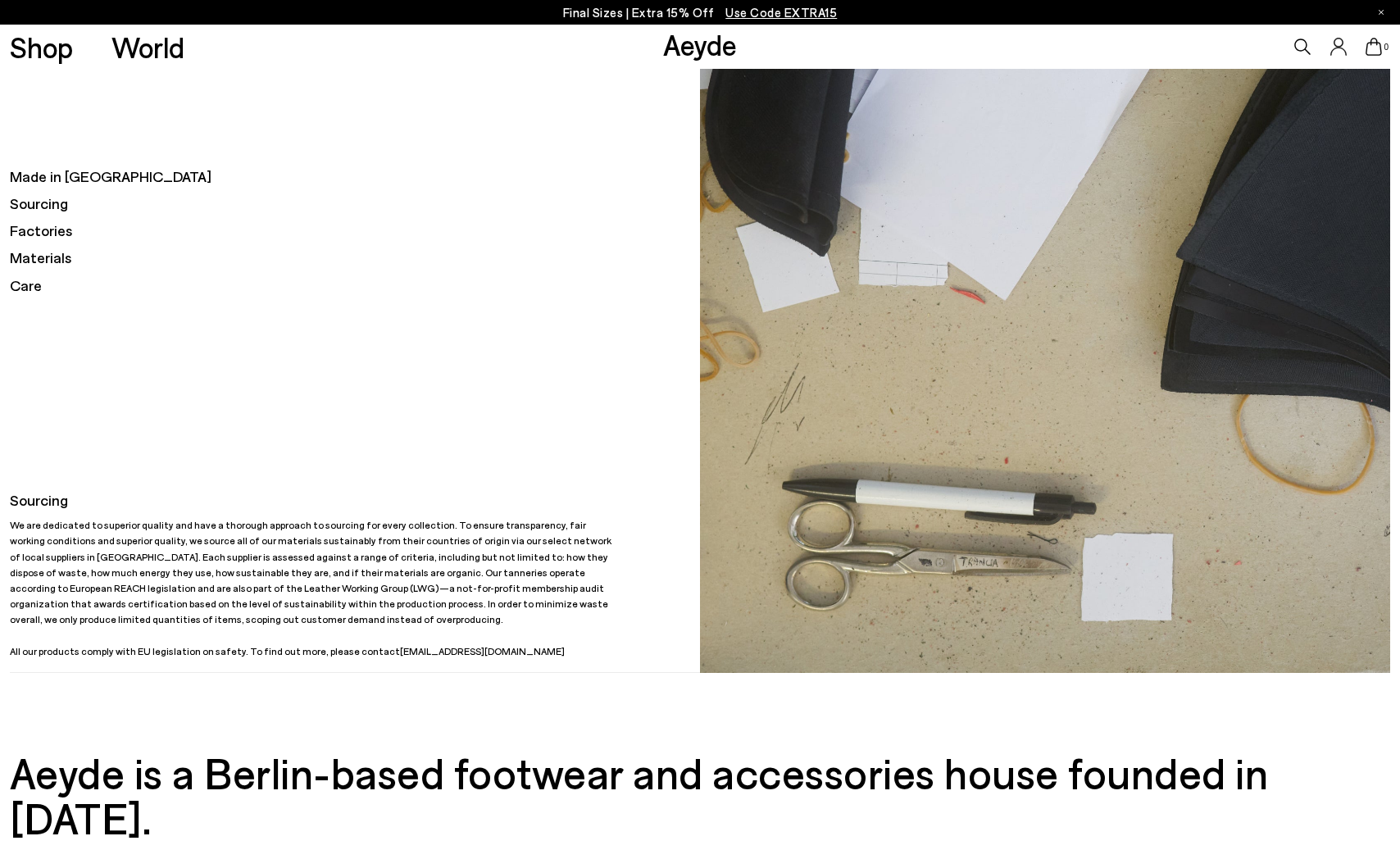
click at [68, 178] on h5 "Made in [GEOGRAPHIC_DATA]" at bounding box center [355, 176] width 690 height 20
